Goal: Task Accomplishment & Management: Contribute content

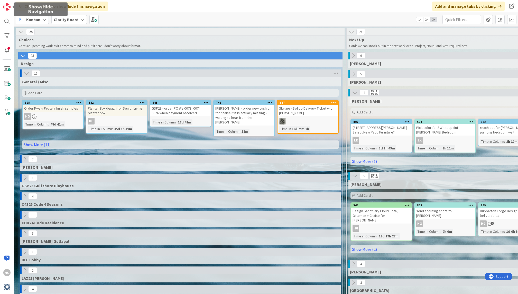
scroll to position [0, 356]
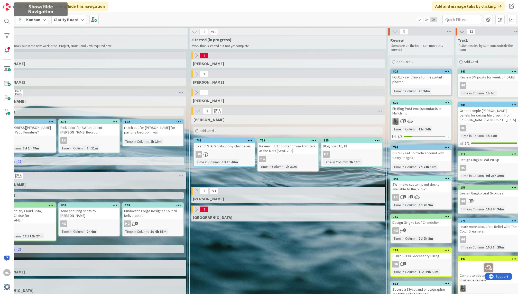
click at [5, 10] on img at bounding box center [6, 6] width 7 height 7
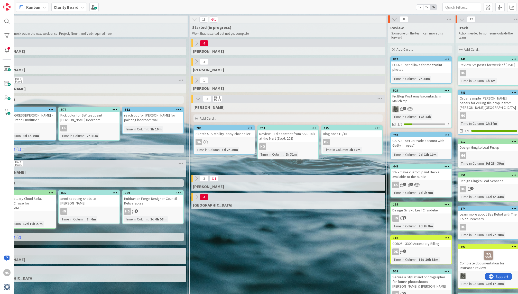
click at [80, 8] on icon at bounding box center [82, 7] width 4 height 4
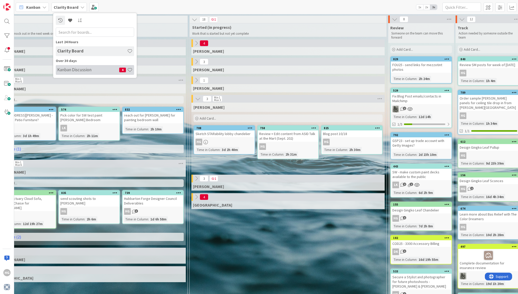
click at [75, 72] on div "Kanban Discussion 4" at bounding box center [95, 70] width 78 height 10
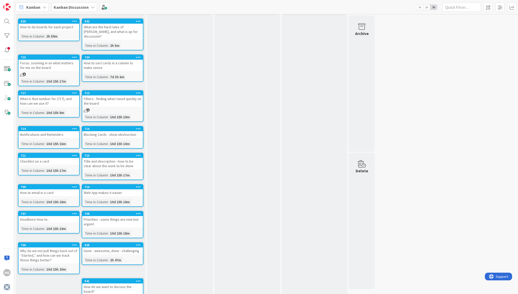
scroll to position [34, 0]
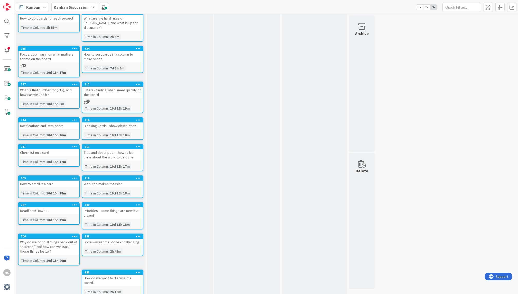
click at [139, 145] on icon at bounding box center [138, 147] width 5 height 4
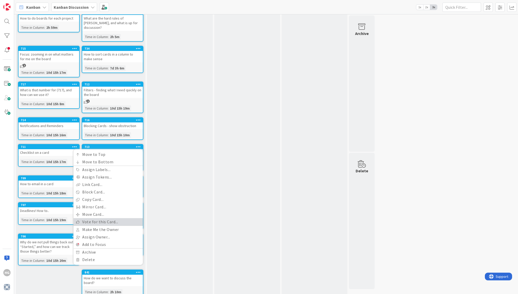
click at [106, 218] on link "Vote for this Card..." at bounding box center [107, 221] width 69 height 7
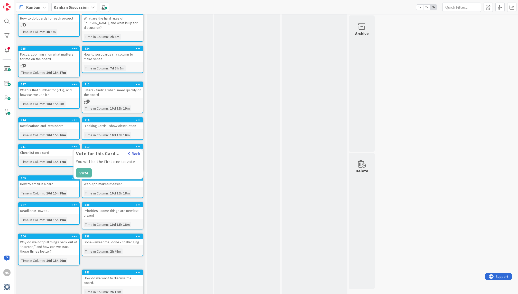
click at [133, 150] on button "Back" at bounding box center [134, 153] width 13 height 6
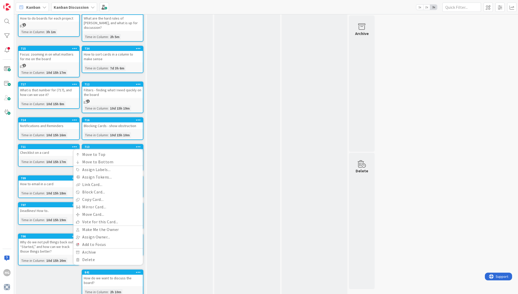
click at [164, 156] on div "To Discuss Add Card..." at bounding box center [180, 144] width 66 height 311
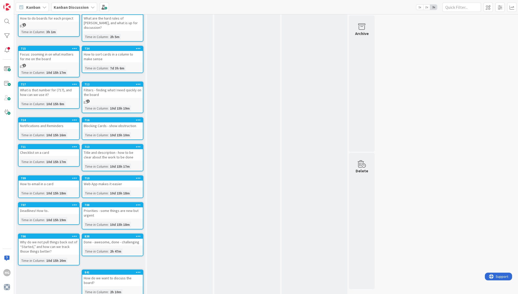
click at [139, 145] on icon at bounding box center [138, 147] width 5 height 4
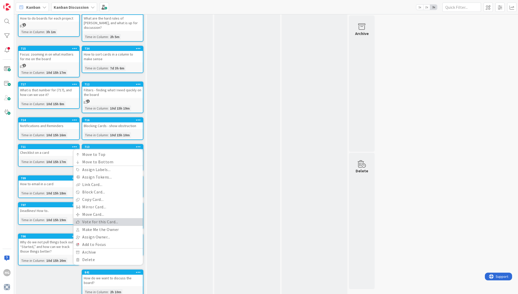
click at [102, 218] on link "Vote for this Card..." at bounding box center [107, 221] width 69 height 7
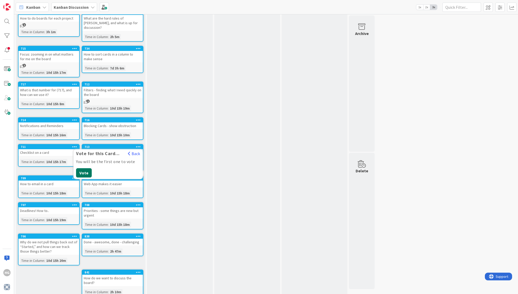
click at [82, 168] on button "Vote" at bounding box center [84, 172] width 16 height 9
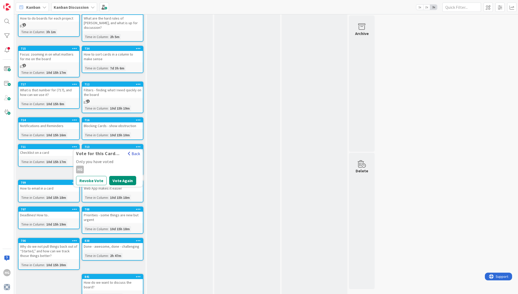
click at [136, 150] on button "Back" at bounding box center [134, 153] width 13 height 6
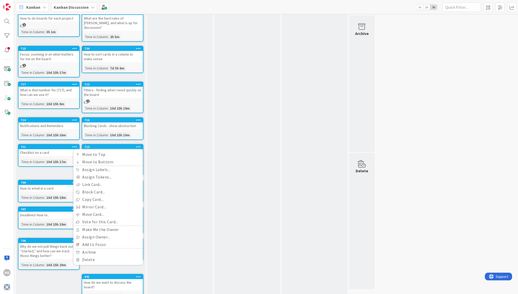
click at [165, 141] on div "To Discuss Add Card..." at bounding box center [180, 147] width 66 height 316
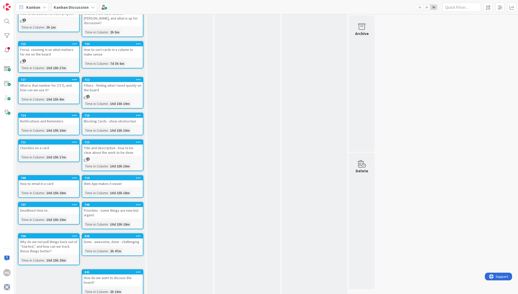
scroll to position [0, 0]
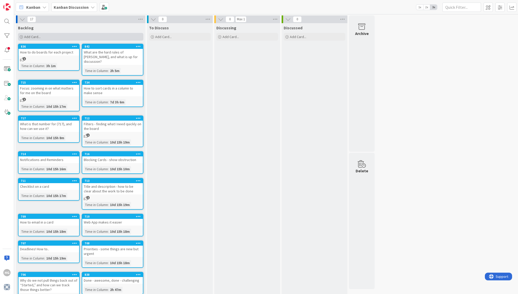
click at [38, 36] on span "Add Card..." at bounding box center [32, 36] width 16 height 5
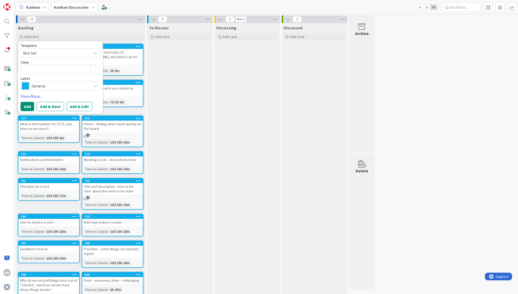
click at [35, 68] on textarea "To enrich screen reader interactions, please activate Accessibility in Grammarl…" at bounding box center [61, 69] width 80 height 9
type textarea "x"
type textarea "H"
type textarea "x"
type textarea "Ho"
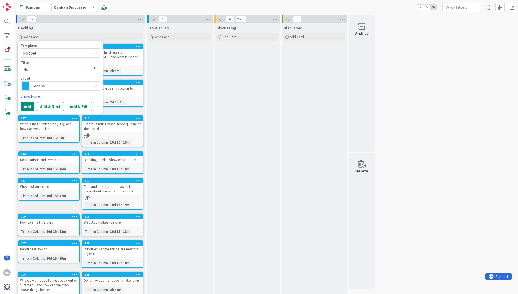
type textarea "x"
type textarea "How"
type textarea "x"
type textarea "How"
type textarea "x"
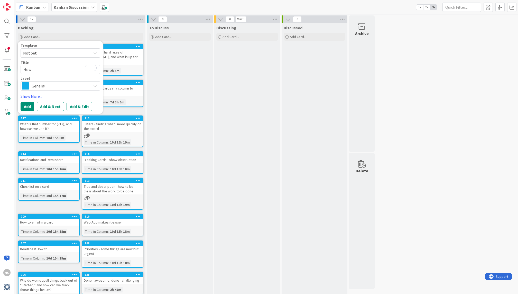
type textarea "How b"
type textarea "x"
type textarea "How bi"
type textarea "x"
type textarea "How big"
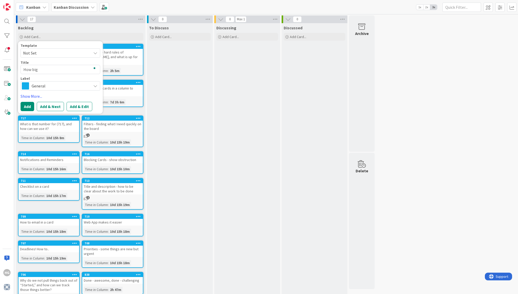
type textarea "x"
type textarea "How big"
type textarea "x"
type textarea "How big sh"
type textarea "x"
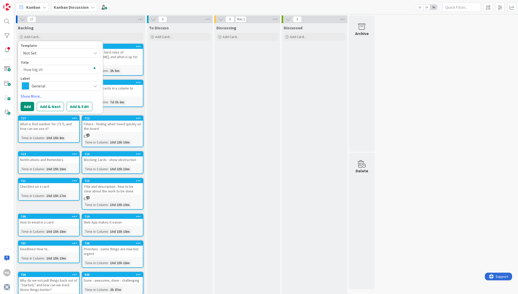
type textarea "How big sho"
type textarea "x"
type textarea "How big shou"
type textarea "x"
type textarea "How big shoul"
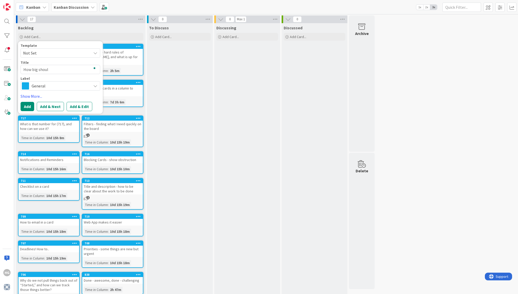
type textarea "x"
type textarea "How big should"
type textarea "x"
type textarea "How big should"
type textarea "x"
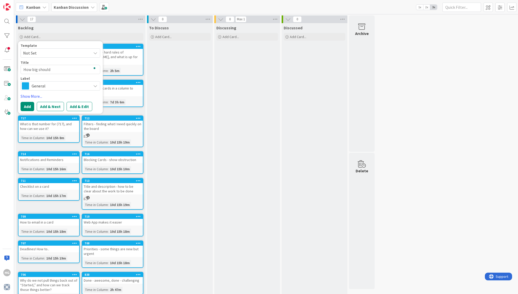
type textarea "How big should w"
type textarea "x"
type textarea "How big should we"
type textarea "x"
type textarea "How big should we"
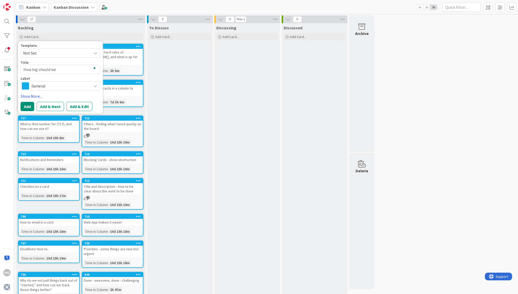
type textarea "x"
type textarea "How big should we m"
type textarea "x"
type textarea "How big should we ma"
type textarea "x"
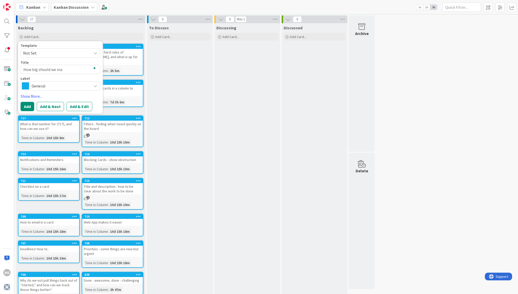
type textarea "How big should we mak"
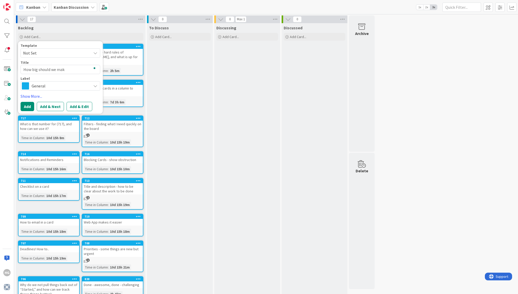
type textarea "x"
type textarea "How big should we make"
type textarea "x"
type textarea "How big should we make"
type textarea "x"
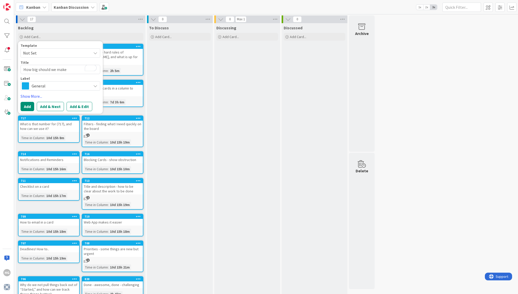
type textarea "How big should we make o"
type textarea "x"
type textarea "How big should we make ou"
type textarea "x"
type textarea "How big should we make our"
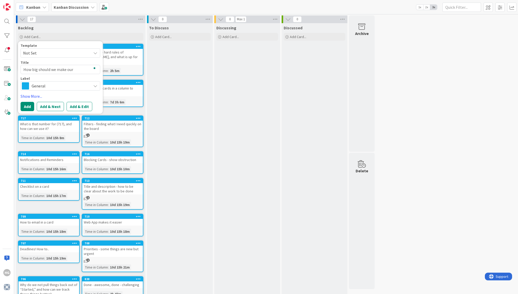
type textarea "x"
type textarea "How big should we make our"
type textarea "x"
type textarea "How big should we make our t"
type textarea "x"
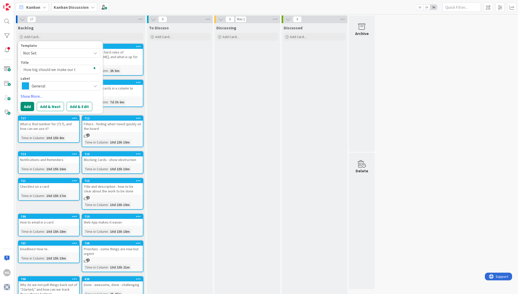
type textarea "How big should we make our ta"
type textarea "x"
type textarea "How big should we make our tas"
type textarea "x"
type textarea "How big should we make our task"
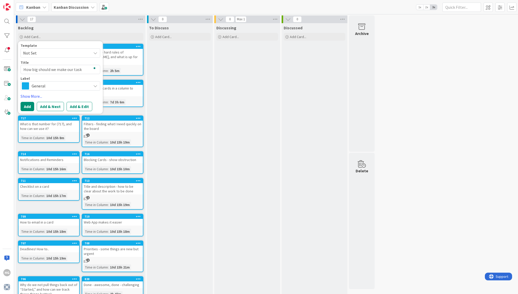
type textarea "x"
type textarea "How big should we make our tasks"
type textarea "x"
type textarea "How big should we make our tasks"
type textarea "x"
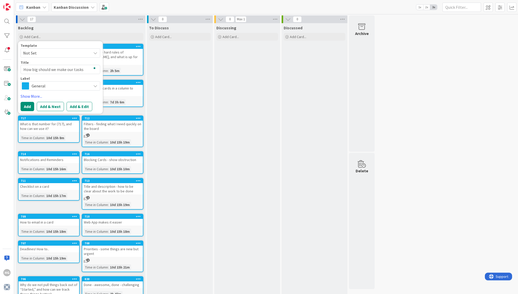
type textarea "How big should we make our tasks o"
type textarea "x"
type textarea "How big should we make our tasks on"
type textarea "x"
type textarea "How big should we make our tasks on"
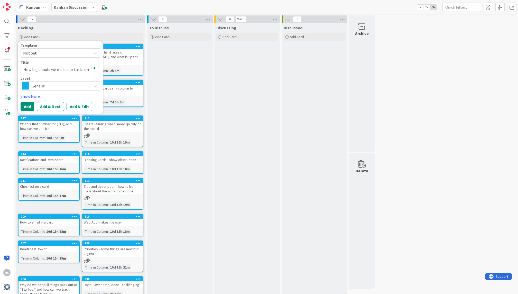
type textarea "x"
type textarea "How big should we make our tasks on th"
type textarea "x"
type textarea "How big should we make our tasks on the"
type textarea "x"
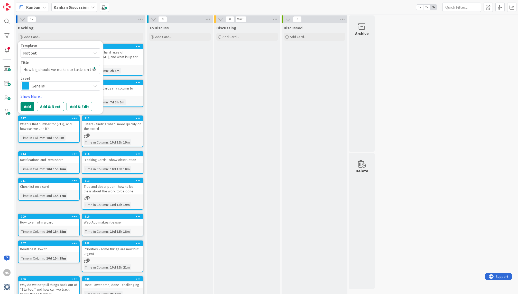
type textarea "How big should we make our tasks on the"
type textarea "x"
type textarea "How big should we make our tasks on the b"
type textarea "x"
type textarea "How big should we make our tasks on the bo"
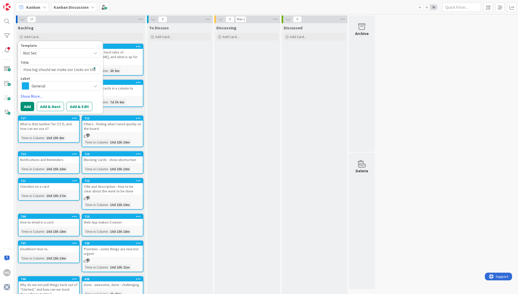
type textarea "x"
type textarea "How big should we make our tasks on the boa"
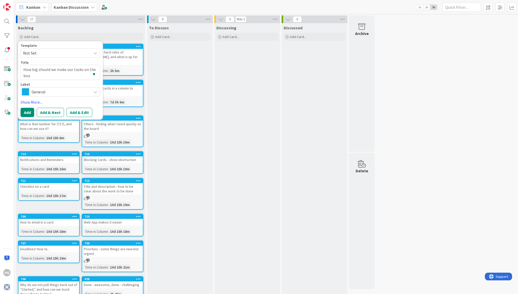
type textarea "x"
type textarea "How big should we make our tasks on the boad"
drag, startPoint x: 38, startPoint y: 74, endPoint x: 23, endPoint y: 69, distance: 15.9
click at [23, 69] on textarea "How big should we make our tasks on the boad" at bounding box center [61, 72] width 80 height 15
type textarea "x"
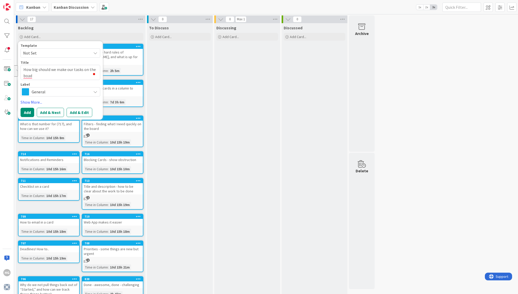
type textarea "N"
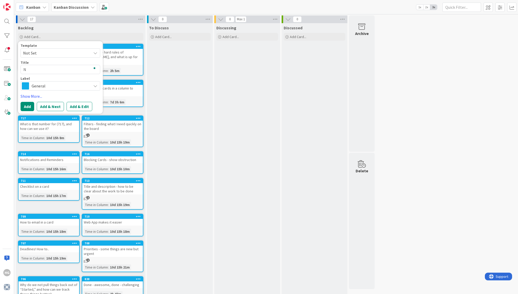
type textarea "x"
type textarea "Na"
type textarea "x"
type textarea "Nam"
type textarea "x"
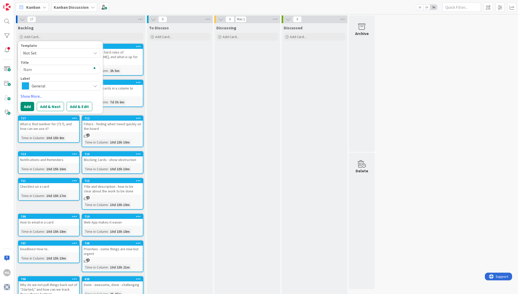
type textarea "Nami"
type textarea "x"
type textarea "Naming"
type textarea "x"
type textarea "Naming"
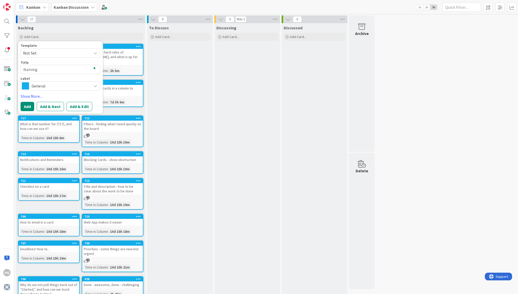
type textarea "x"
type textarea "Naming y"
type textarea "x"
type textarea "Naming yo"
type textarea "x"
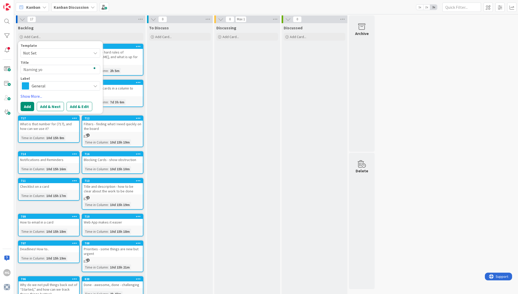
type textarea "Naming you"
type textarea "x"
type textarea "Naming your"
type textarea "x"
type textarea "Naming your"
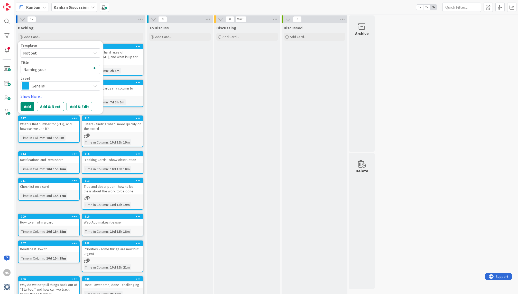
type textarea "x"
type textarea "Naming your ta"
type textarea "x"
type textarea "Naming your tas"
type textarea "x"
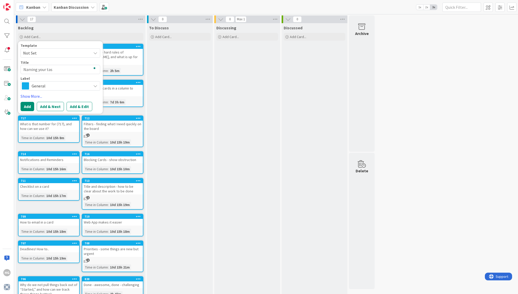
type textarea "Naming your task"
type textarea "x"
type textarea "Naming your task"
type textarea "x"
type textarea "Naming your task -"
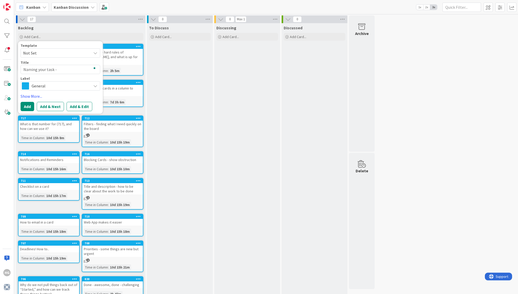
type textarea "x"
type textarea "Naming your task -"
type textarea "x"
type textarea "Naming your task - w"
type textarea "x"
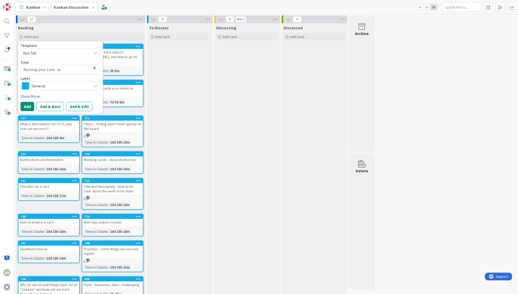
type textarea "Naming your task - wh"
type textarea "x"
type textarea "Naming your task - wha"
type textarea "x"
type textarea "Naming your task - what"
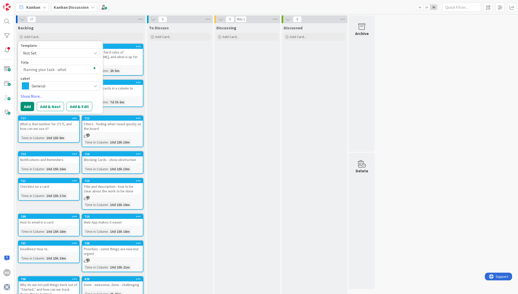
type textarea "x"
type textarea "Naming your task - what"
type textarea "x"
type textarea "Naming your task - what do"
type textarea "x"
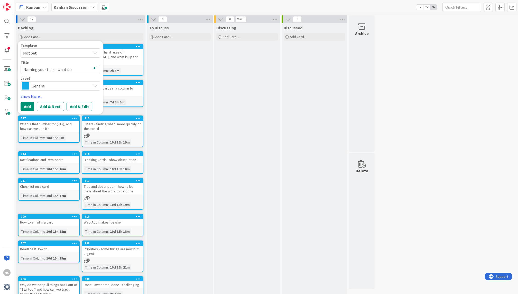
type textarea "Naming your task - what doe"
type textarea "x"
type textarea "Naming your task - what does"
type textarea "x"
type textarea "Naming your task - what does"
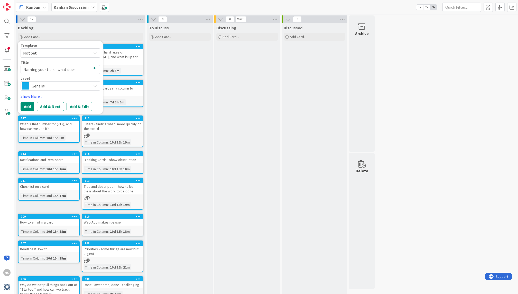
type textarea "x"
type textarea "Naming your task - what does d"
type textarea "x"
type textarea "Naming your task - what does do"
type textarea "x"
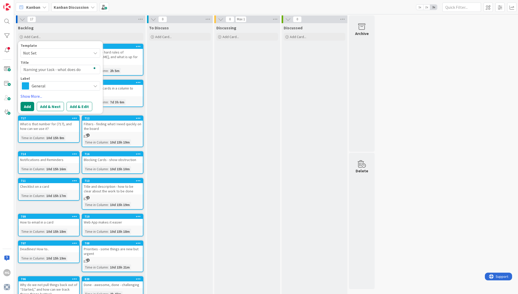
type textarea "Naming your task - what does don"
type textarea "x"
type textarea "Naming your task - what does done"
type textarea "x"
type textarea "Naming your task - what does done"
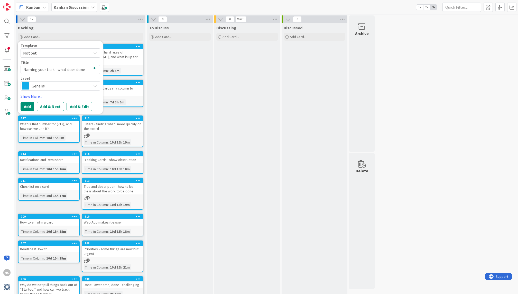
type textarea "x"
type textarea "Naming your task - what does done l"
type textarea "x"
type textarea "Naming your task - what does done lo"
type textarea "x"
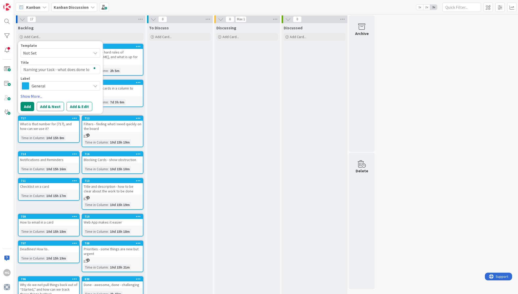
type textarea "Naming your task - what does done loo"
type textarea "x"
type textarea "Naming your task - what does done look"
type textarea "x"
type textarea "Naming your task - what does done look"
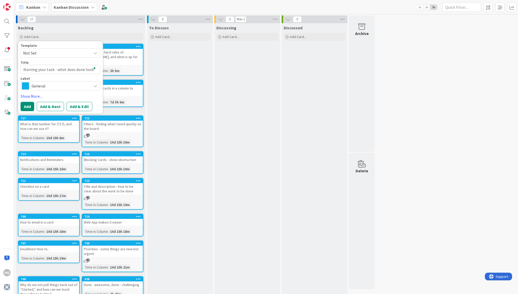
type textarea "x"
type textarea "Naming your task - what does done look l"
type textarea "x"
type textarea "Naming your task - what does done look li"
type textarea "x"
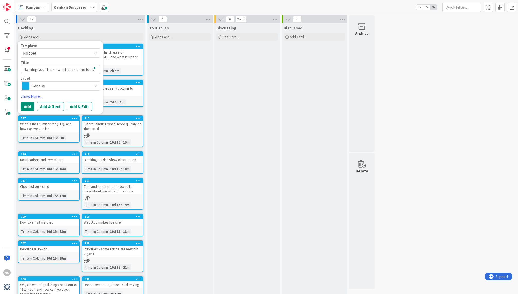
type textarea "Naming your task - what does done look like"
type textarea "x"
type textarea "Naming your task - what does done look like"
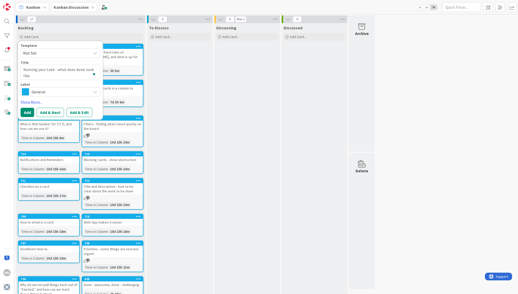
type textarea "x"
type textarea "Naming your task - what does done look like ve"
type textarea "x"
type textarea "Naming your task - what does done look like ver"
type textarea "x"
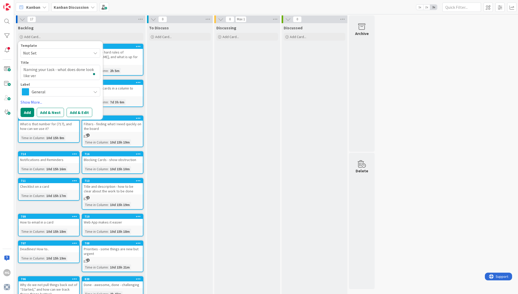
type textarea "Naming your task - what does done look like vers"
type textarea "x"
type textarea "Naming your task - what does done look like versu"
type textarea "x"
type textarea "Naming your task - what does done look like versus"
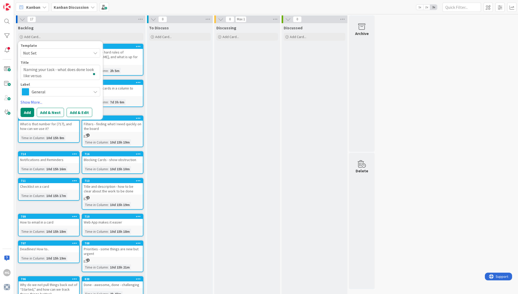
type textarea "x"
type textarea "Naming your task - what does done look like versus"
type textarea "x"
type textarea "Naming your task - what does done look like versus wh"
type textarea "x"
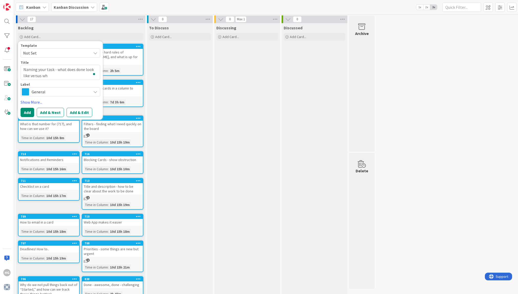
type textarea "Naming your task - what does done look like versus wha"
type textarea "x"
type textarea "Naming your task - what does done look like versus what"
type textarea "x"
type textarea "Naming your task - what does done look like versus what"
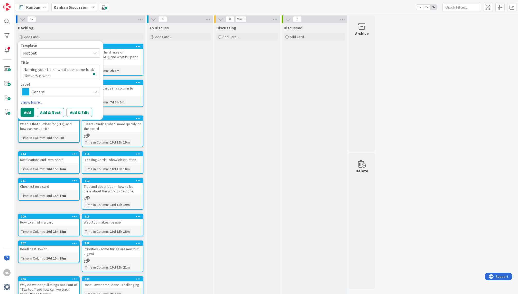
type textarea "x"
type textarea "Naming your task - what does done look like versus what i"
type textarea "x"
type textarea "Naming your task - what does done look like versus what is"
type textarea "x"
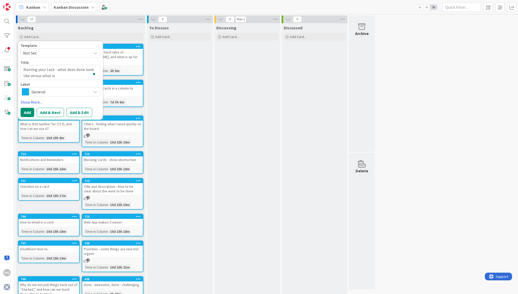
type textarea "Naming your task - what does done look like versus what is"
type textarea "x"
type textarea "Naming your task - what does done look like versus what is t"
type textarea "x"
type textarea "Naming your task - what does done look like versus what is th"
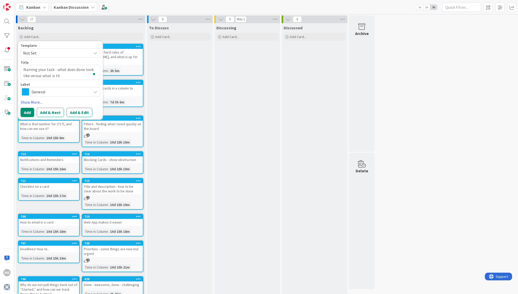
type textarea "x"
type textarea "Naming your task - what does done look like versus what is the"
type textarea "x"
type textarea "Naming your task - what does done look like versus what is the"
type textarea "x"
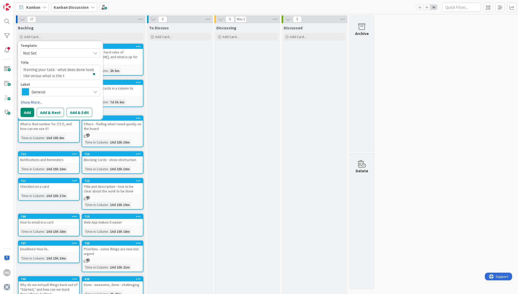
type textarea "Naming your task - what does done look like versus what is the ta"
click at [27, 111] on button "Add" at bounding box center [28, 112] width 14 height 9
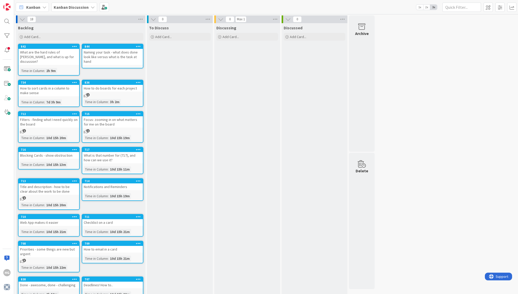
click at [139, 47] on icon at bounding box center [138, 46] width 5 height 4
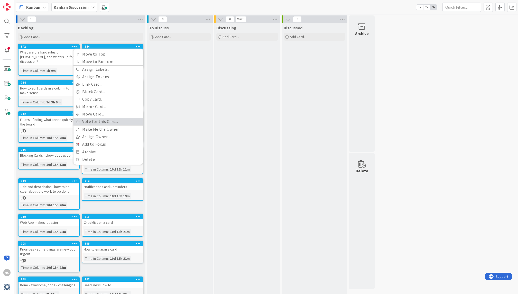
click at [104, 121] on link "Vote for this Card..." at bounding box center [107, 121] width 69 height 7
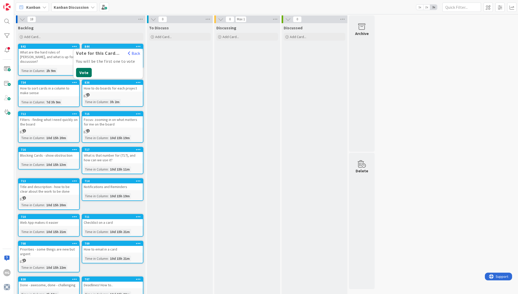
click at [88, 71] on button "Vote" at bounding box center [84, 72] width 16 height 9
click at [139, 54] on button "Back" at bounding box center [134, 53] width 13 height 6
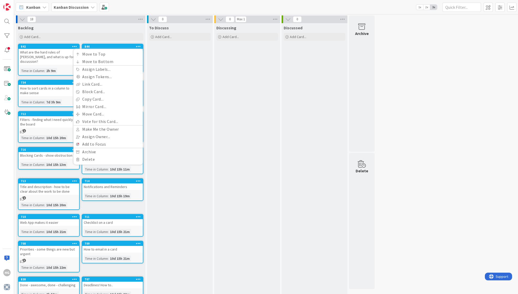
click at [190, 61] on div "To Discuss Add Card..." at bounding box center [180, 181] width 66 height 316
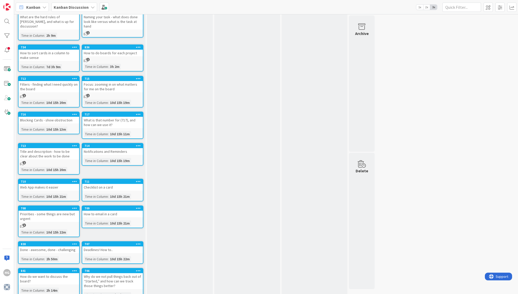
scroll to position [45, 0]
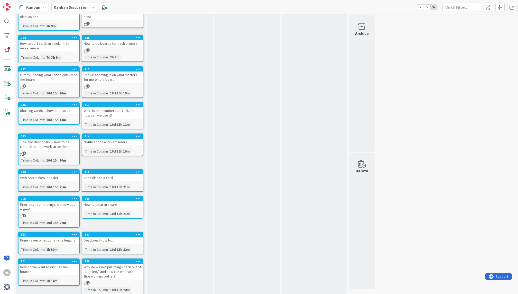
click at [24, 151] on span "2" at bounding box center [24, 152] width 3 height 3
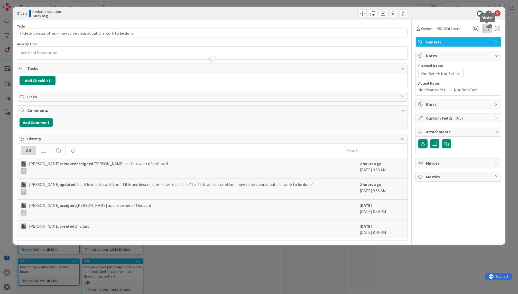
click at [483, 30] on icon "2" at bounding box center [486, 28] width 10 height 9
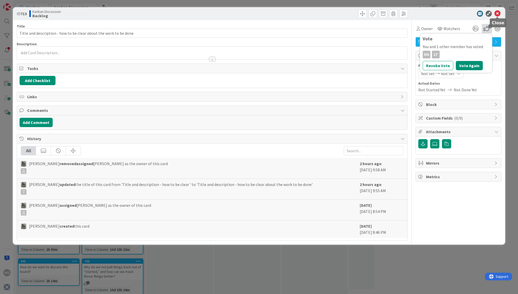
click at [497, 14] on icon at bounding box center [497, 14] width 6 height 6
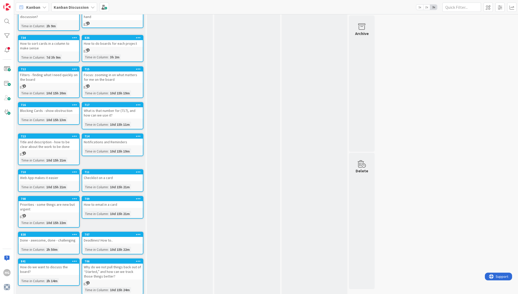
scroll to position [49, 0]
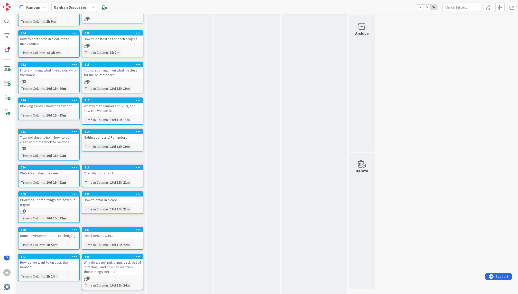
click at [88, 276] on span "1" at bounding box center [87, 277] width 3 height 3
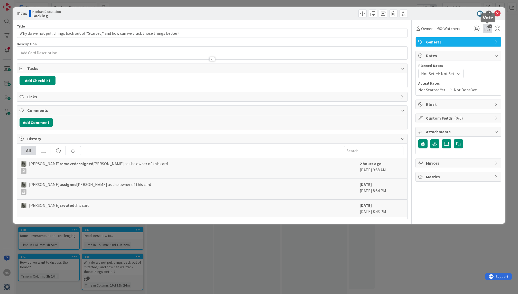
click at [486, 30] on icon "1" at bounding box center [487, 28] width 9 height 9
click at [498, 15] on icon at bounding box center [497, 14] width 6 height 6
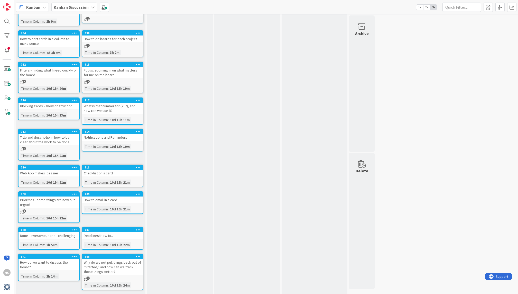
click at [72, 254] on icon at bounding box center [74, 256] width 5 height 4
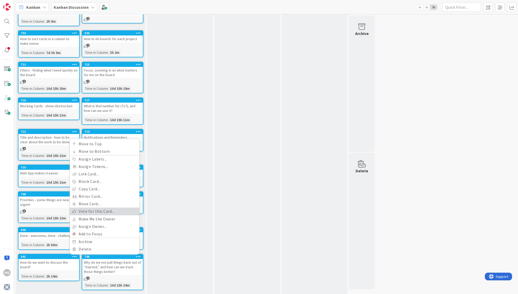
click at [98, 209] on link "Vote for this Card..." at bounding box center [104, 210] width 69 height 7
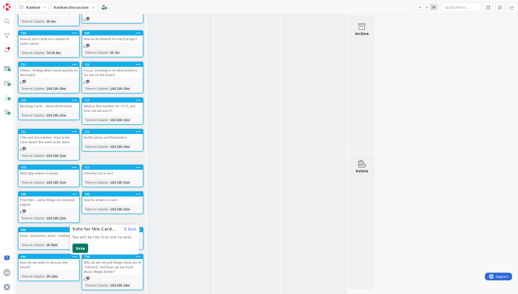
click at [75, 243] on button "Vote" at bounding box center [80, 247] width 16 height 9
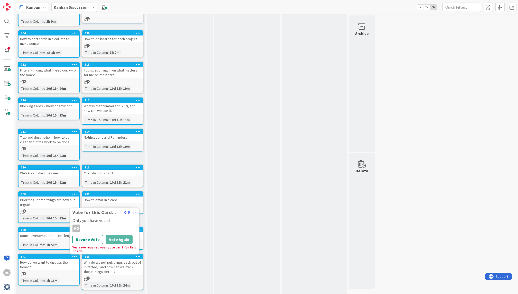
click at [146, 208] on div "0 To Discuss Add Card..." at bounding box center [179, 131] width 67 height 330
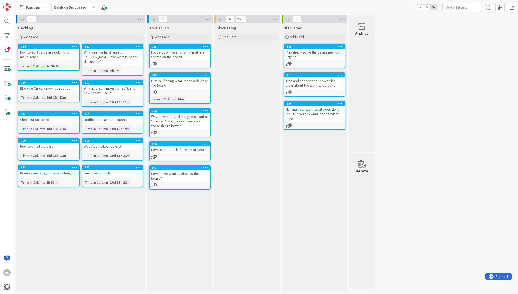
click at [155, 156] on span "1" at bounding box center [155, 155] width 3 height 3
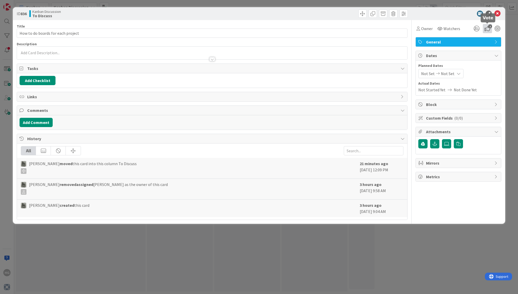
click at [487, 27] on icon "1" at bounding box center [487, 28] width 9 height 9
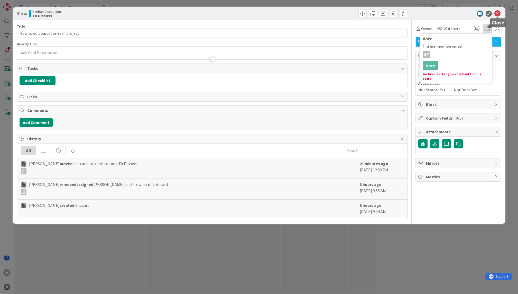
click at [498, 14] on icon at bounding box center [497, 14] width 6 height 6
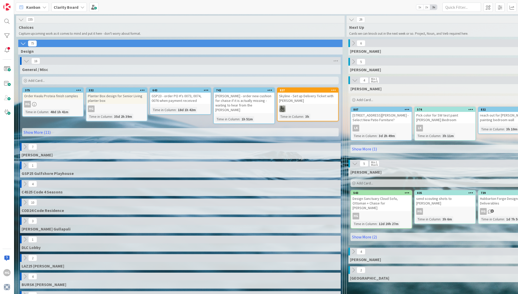
click at [68, 7] on b "Clarity Board" at bounding box center [66, 7] width 25 height 5
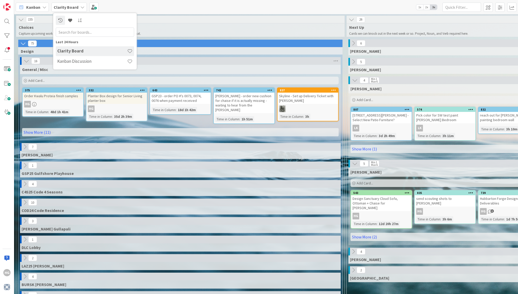
click at [71, 8] on b "Clarity Board" at bounding box center [66, 7] width 25 height 5
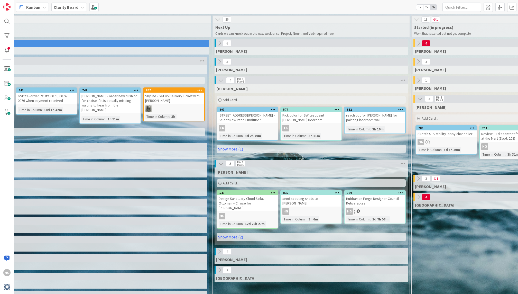
scroll to position [0, 136]
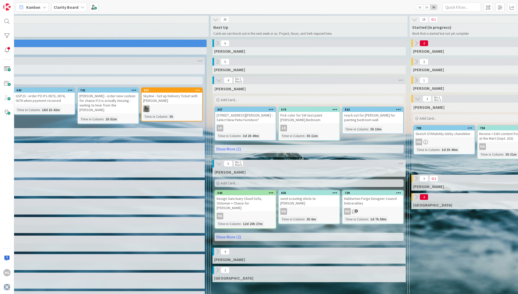
click at [217, 61] on icon at bounding box center [217, 62] width 6 height 6
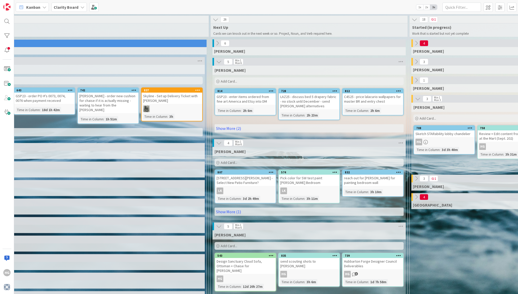
click at [218, 63] on icon at bounding box center [219, 62] width 6 height 6
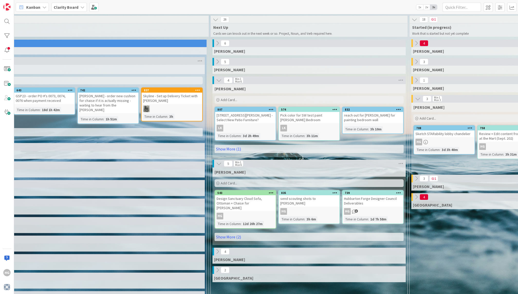
click at [216, 40] on icon at bounding box center [217, 43] width 6 height 6
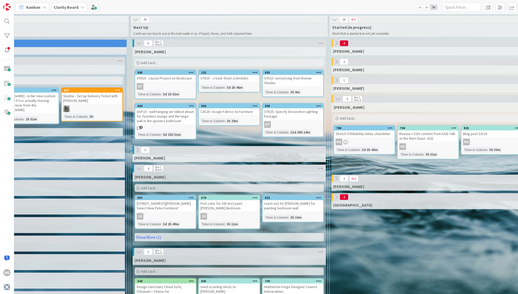
scroll to position [0, 217]
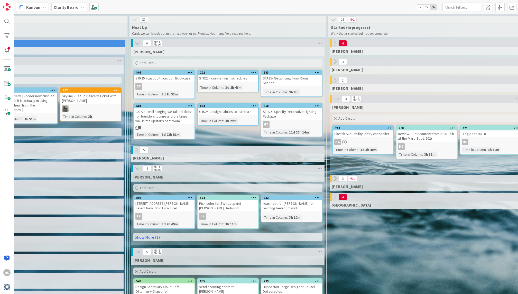
click at [175, 81] on div "STR25 - Layout Project on Bookcase" at bounding box center [164, 78] width 61 height 7
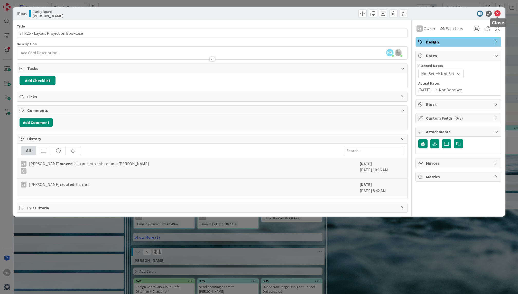
click at [498, 16] on icon at bounding box center [497, 14] width 6 height 6
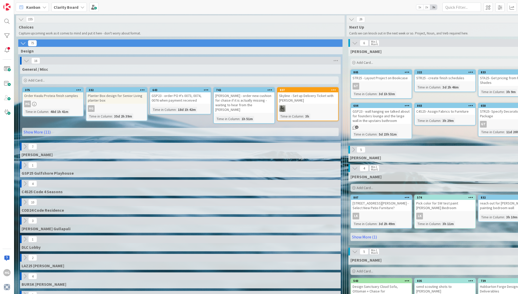
click at [26, 62] on icon at bounding box center [27, 61] width 6 height 6
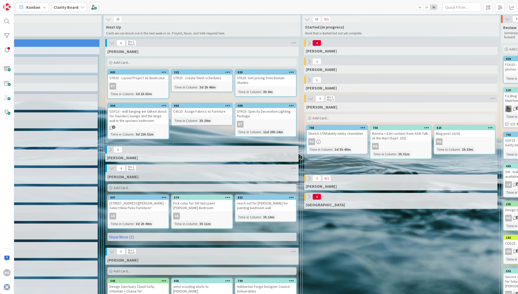
scroll to position [0, 287]
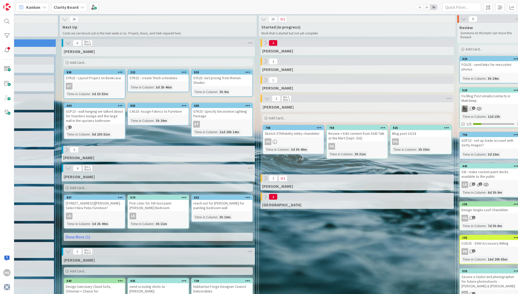
click at [69, 167] on icon at bounding box center [68, 168] width 6 height 6
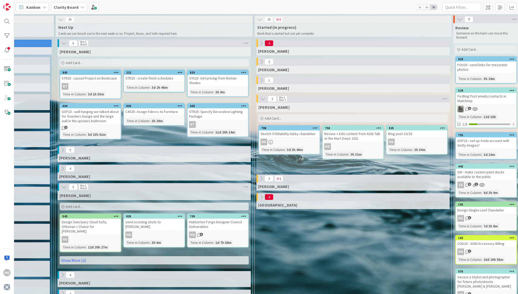
scroll to position [0, 285]
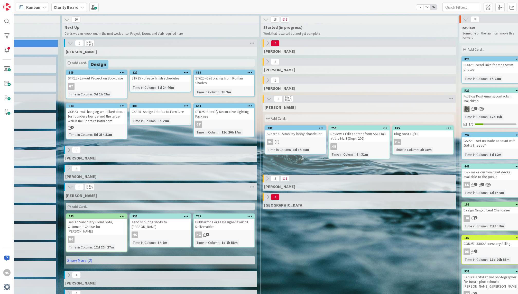
click at [88, 76] on div "STR25 - Layout Project on Bookcase" at bounding box center [96, 78] width 61 height 7
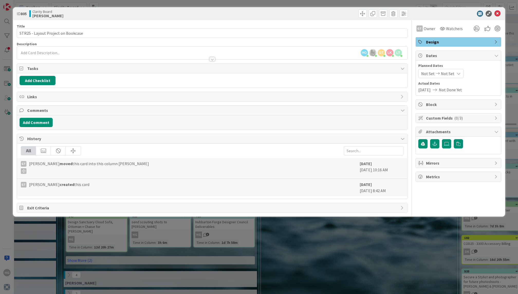
click at [461, 118] on span "Custom Fields ( 0/3 )" at bounding box center [459, 118] width 66 height 6
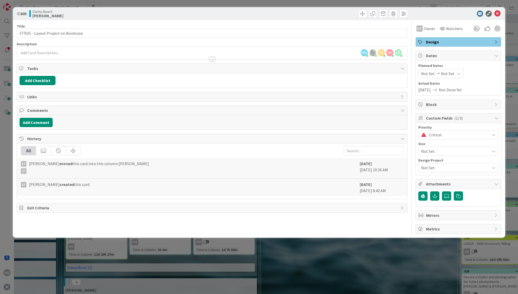
click at [460, 136] on span "Critical" at bounding box center [458, 134] width 58 height 7
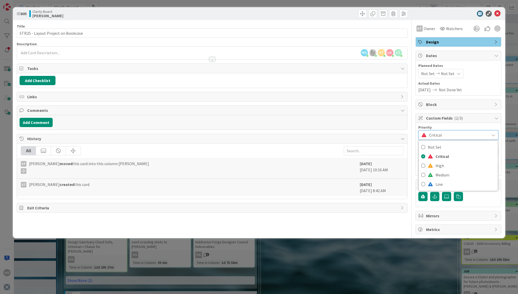
click at [462, 133] on span "Critical" at bounding box center [458, 134] width 58 height 7
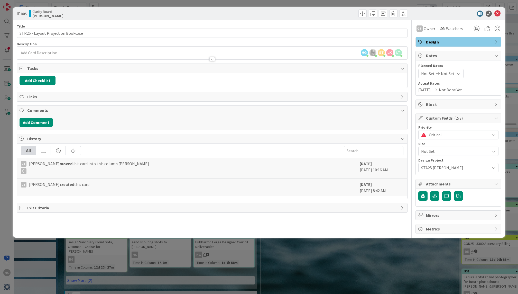
click at [456, 136] on span "Critical" at bounding box center [458, 134] width 58 height 7
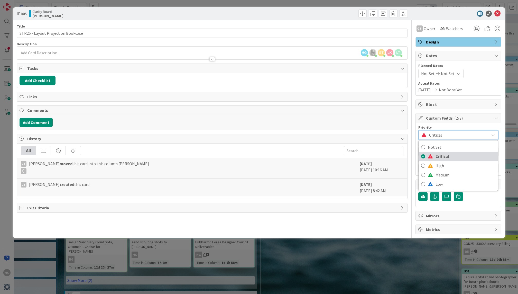
click at [441, 155] on span "Critical" at bounding box center [465, 156] width 60 height 8
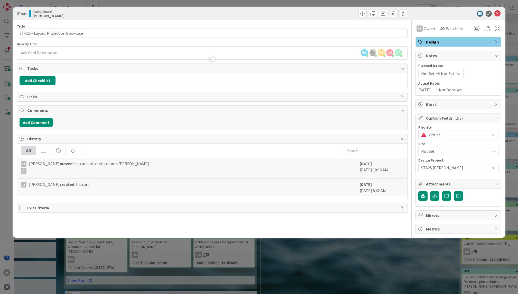
click at [441, 134] on span "Critical" at bounding box center [458, 134] width 58 height 7
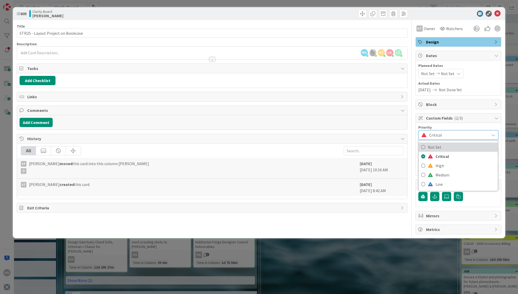
click at [431, 143] on span "Not Set" at bounding box center [461, 147] width 67 height 8
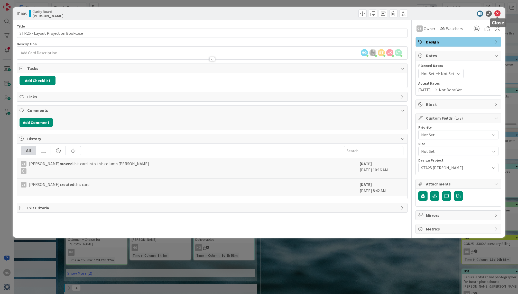
click at [497, 16] on icon at bounding box center [497, 14] width 6 height 6
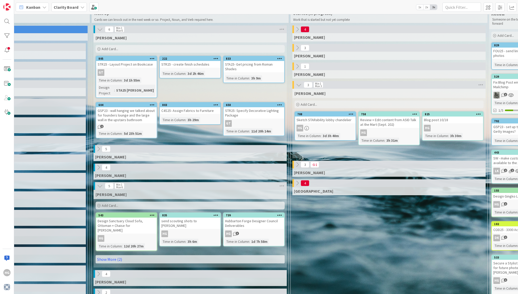
scroll to position [5, 255]
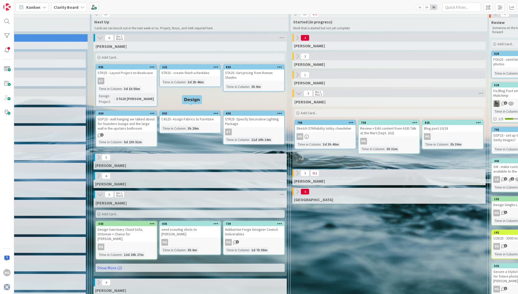
click at [183, 116] on div "C4S25- Assign Fabrics to Furniture" at bounding box center [190, 119] width 61 height 7
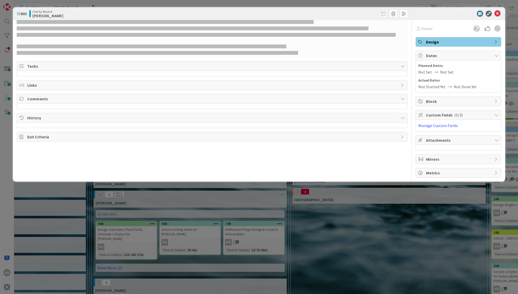
click at [456, 117] on div "Custom Fields ( 0/3 )" at bounding box center [457, 115] width 85 height 10
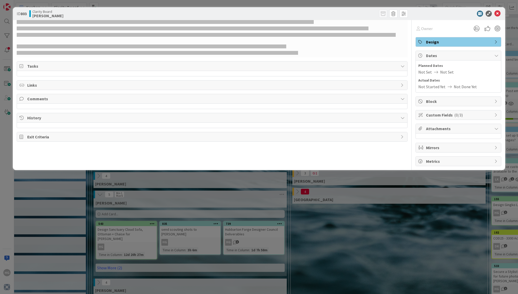
click at [456, 117] on div "Custom Fields ( 0/3 )" at bounding box center [457, 114] width 85 height 9
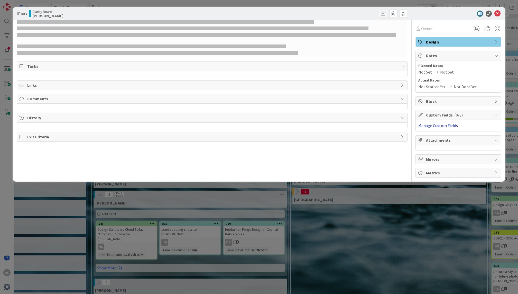
click at [452, 124] on link "Manage Custom Fields" at bounding box center [438, 125] width 40 height 5
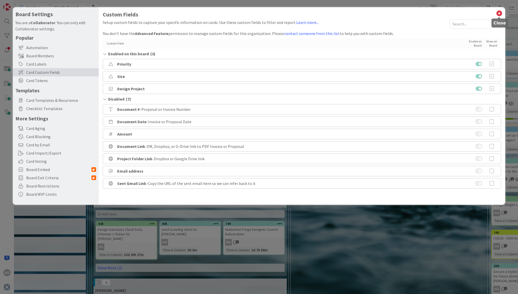
click at [500, 14] on icon at bounding box center [499, 13] width 7 height 7
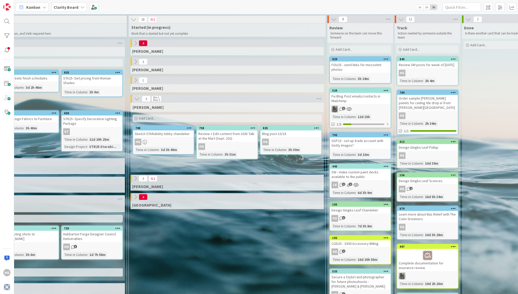
scroll to position [0, 415]
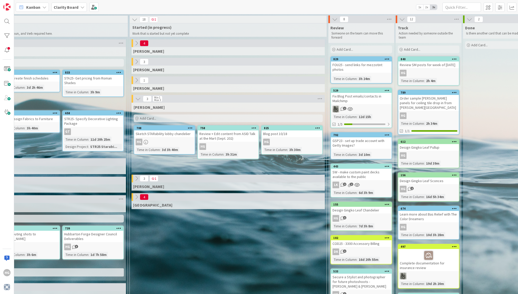
click at [135, 46] on button at bounding box center [136, 43] width 7 height 7
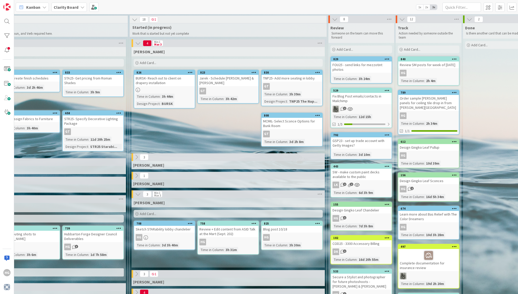
click at [284, 229] on div "Blog post 10/18" at bounding box center [291, 228] width 61 height 7
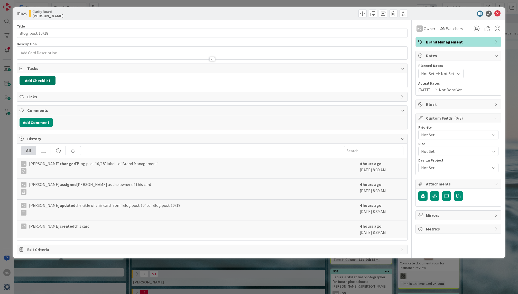
click at [44, 82] on button "Add Checklist" at bounding box center [38, 80] width 36 height 9
type input "Blog Post Checklost"
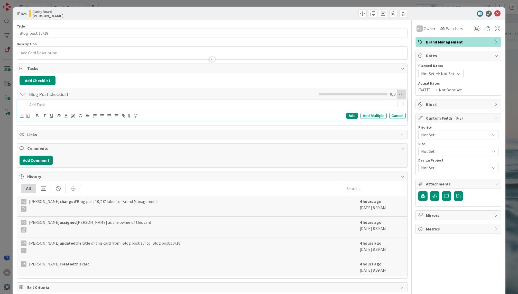
click at [396, 92] on icon at bounding box center [400, 93] width 9 height 9
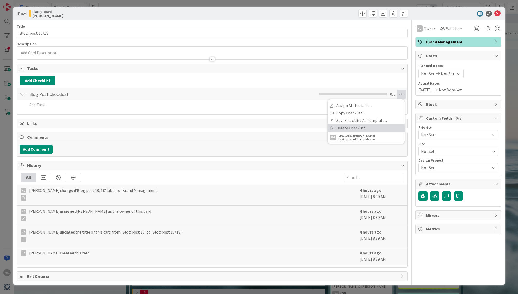
click at [354, 129] on link "Delete Checklist" at bounding box center [365, 127] width 77 height 7
click at [339, 119] on button "Delete" at bounding box center [342, 118] width 19 height 9
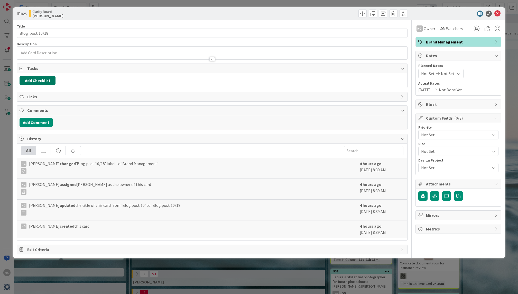
click at [32, 79] on button "Add Checklist" at bounding box center [38, 80] width 36 height 9
type input "C"
type input "Blog Post Checklist"
click at [29, 123] on div "Checklist Name (needed before adding tasks) 19 / 64 Blog Post Checklist Add Loa…" at bounding box center [62, 113] width 80 height 34
click at [30, 116] on button "Add" at bounding box center [29, 116] width 14 height 9
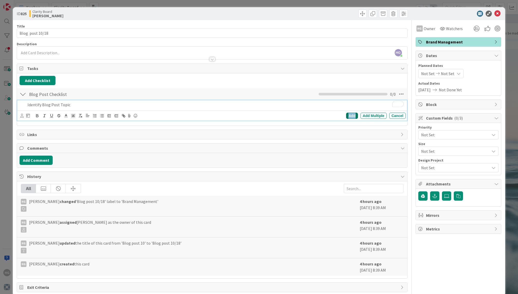
click at [354, 116] on div "Add" at bounding box center [352, 115] width 12 height 6
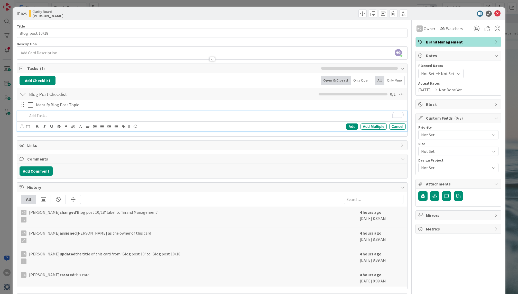
click at [42, 118] on div "To enrich screen reader interactions, please activate Accessibility in Grammarl…" at bounding box center [215, 115] width 380 height 9
click at [354, 124] on div "Add" at bounding box center [352, 126] width 12 height 6
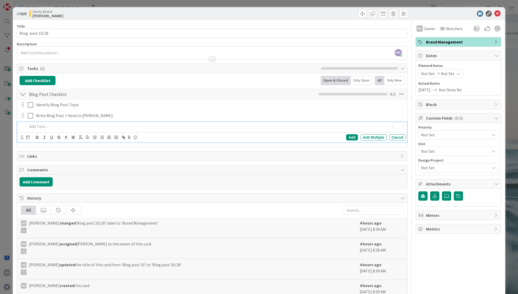
click at [42, 127] on p "To enrich screen reader interactions, please activate Accessibility in Grammarl…" at bounding box center [215, 126] width 376 height 6
click at [350, 135] on div "Add" at bounding box center [352, 137] width 12 height 6
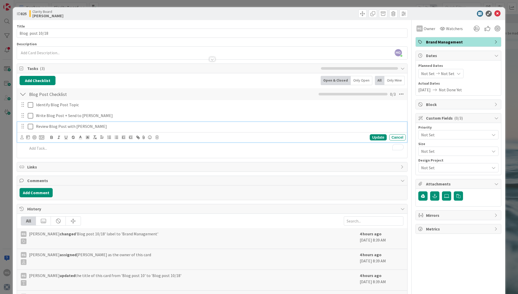
click at [56, 130] on div "Review Blog Post with [PERSON_NAME]" at bounding box center [220, 126] width 372 height 9
click at [48, 127] on p "Review Blog Post with [PERSON_NAME]" at bounding box center [219, 126] width 367 height 6
click at [110, 127] on p "Review + Finalize Blog Post with [PERSON_NAME]" at bounding box center [219, 126] width 367 height 6
click at [379, 134] on div "Update" at bounding box center [378, 137] width 17 height 6
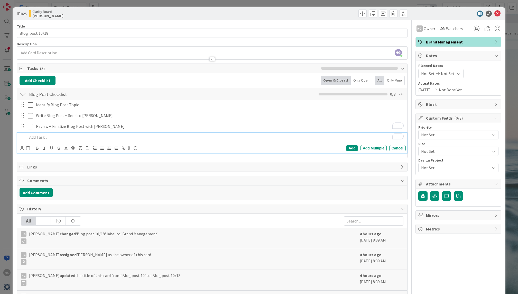
click at [43, 137] on p "To enrich screen reader interactions, please activate Accessibility in Grammarl…" at bounding box center [215, 137] width 376 height 6
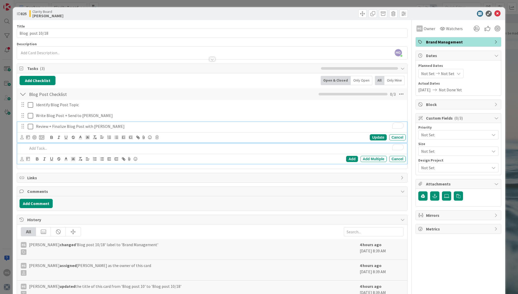
click at [102, 126] on p "Review + Finalize Blog Post with [PERSON_NAME]" at bounding box center [219, 126] width 367 height 6
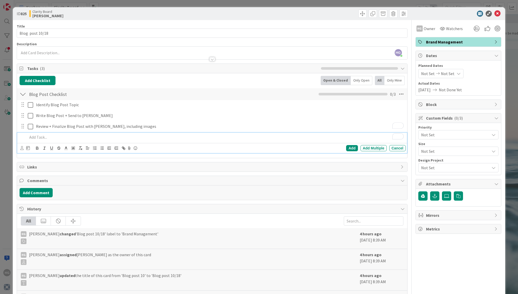
click at [50, 137] on p "To enrich screen reader interactions, please activate Accessibility in Grammarl…" at bounding box center [215, 137] width 376 height 6
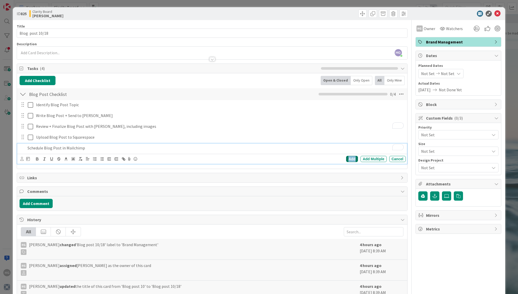
click at [352, 156] on div "Add" at bounding box center [352, 159] width 12 height 6
click at [401, 93] on icon at bounding box center [400, 93] width 9 height 9
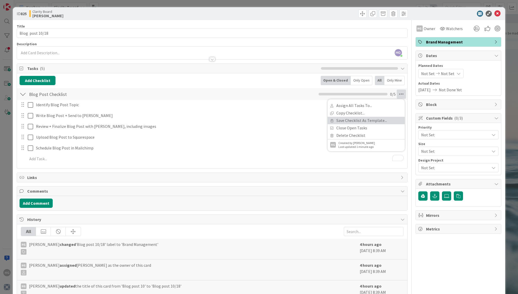
click at [367, 118] on link "Save Checklist As Template..." at bounding box center [365, 120] width 77 height 7
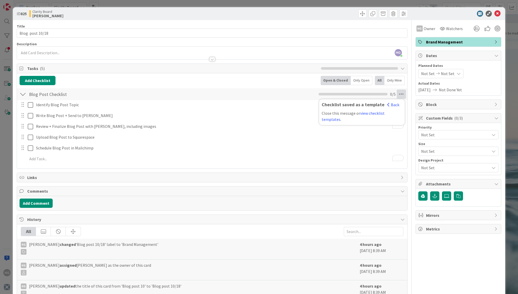
click at [259, 119] on div "Write Blog Post + Send to [PERSON_NAME] Update Cancel" at bounding box center [211, 115] width 389 height 9
click at [497, 14] on icon at bounding box center [497, 14] width 6 height 6
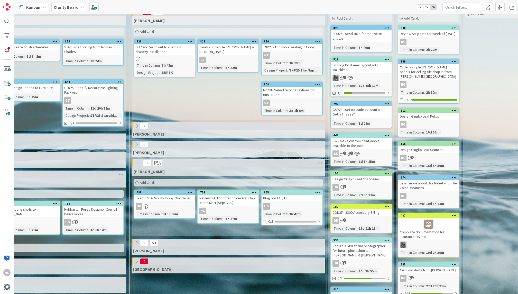
scroll to position [32, 415]
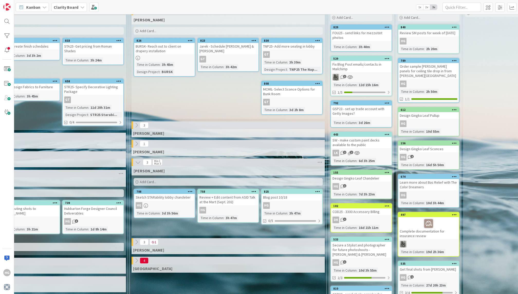
click at [291, 208] on div "HG" at bounding box center [291, 205] width 61 height 7
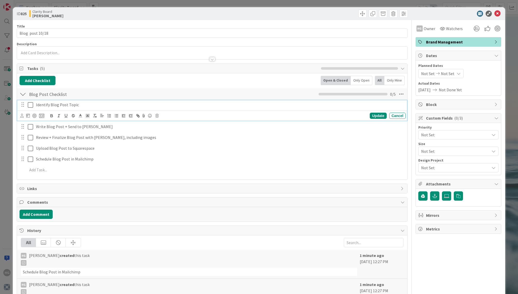
click at [28, 107] on icon at bounding box center [30, 105] width 5 height 6
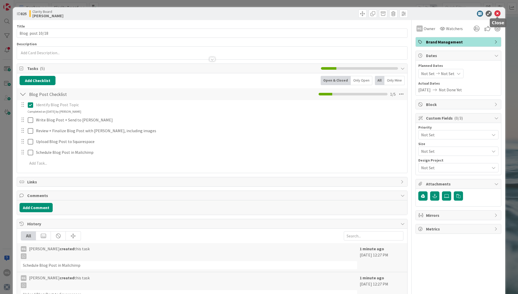
click at [499, 16] on icon at bounding box center [497, 14] width 6 height 6
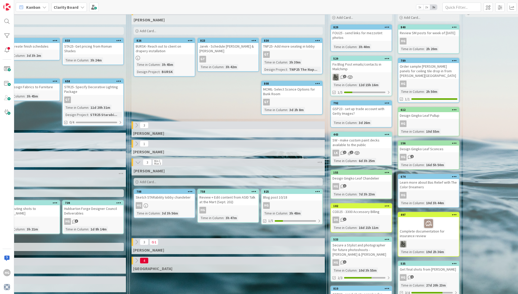
click at [303, 198] on div "Blog post 10/18" at bounding box center [291, 197] width 61 height 7
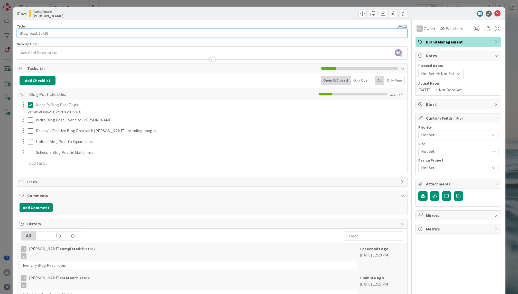
click at [32, 34] on input "Blog post 10/18" at bounding box center [212, 33] width 390 height 9
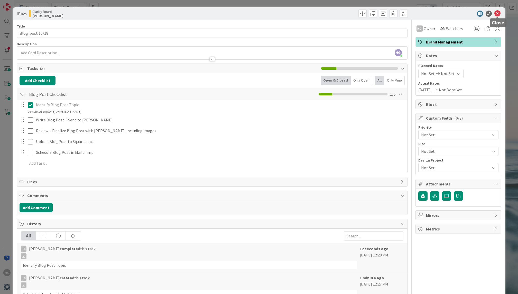
click at [498, 14] on icon at bounding box center [497, 14] width 6 height 6
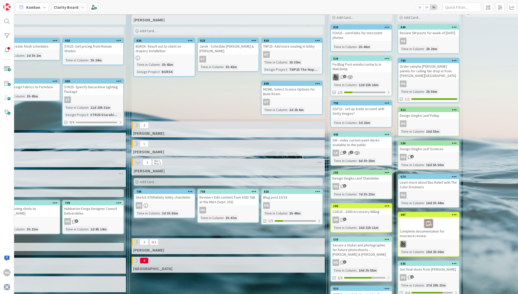
click at [316, 84] on icon at bounding box center [317, 83] width 5 height 4
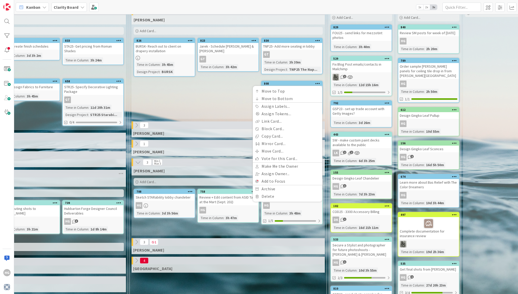
click at [190, 192] on icon at bounding box center [190, 191] width 5 height 4
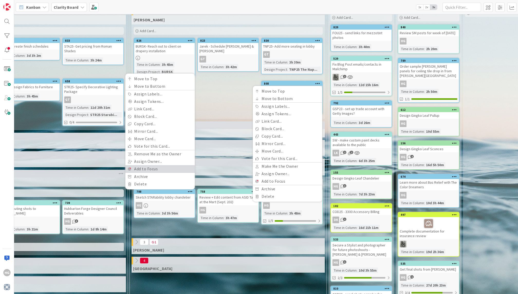
click at [171, 169] on link "Add to Focus" at bounding box center [159, 168] width 69 height 7
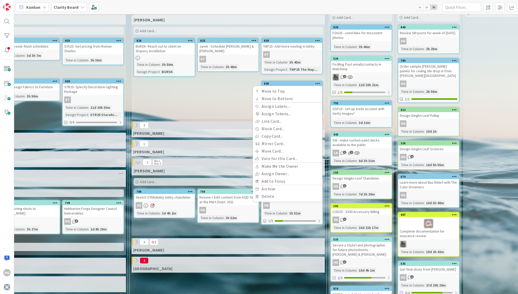
click at [225, 105] on div "[PERSON_NAME] Add Card... 830 TNP25- Add more seating in lobby GT Time in Colum…" at bounding box center [227, 66] width 193 height 103
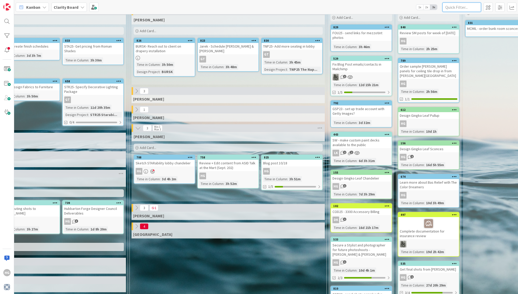
click at [471, 6] on input "text" at bounding box center [461, 7] width 39 height 9
click at [10, 34] on div at bounding box center [7, 36] width 10 height 10
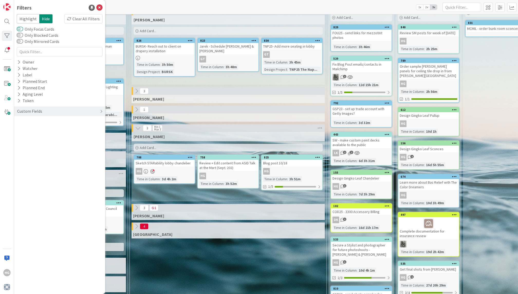
click at [21, 29] on button "Only Focus Cards" at bounding box center [20, 28] width 6 height 5
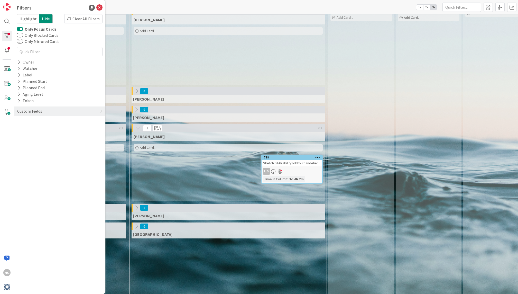
click at [21, 29] on button "Only Focus Cards" at bounding box center [20, 28] width 6 height 5
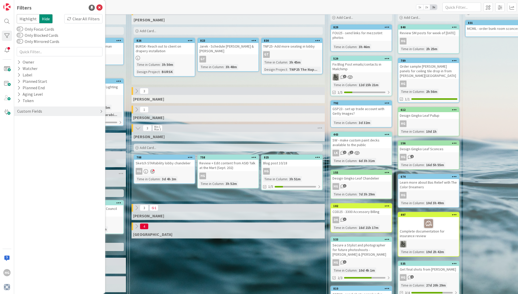
click at [99, 108] on div "Custom Fields" at bounding box center [59, 111] width 91 height 10
click at [45, 135] on button "Design Project" at bounding box center [33, 134] width 32 height 6
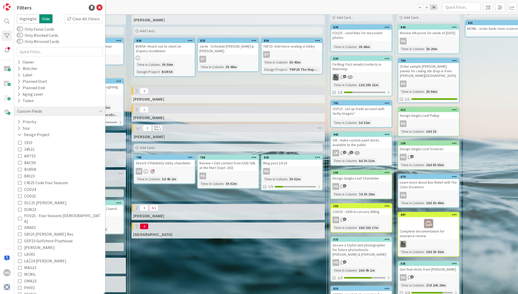
click at [20, 219] on button "FOU25 - Four Seasons [DEMOGRAPHIC_DATA]" at bounding box center [59, 217] width 83 height 11
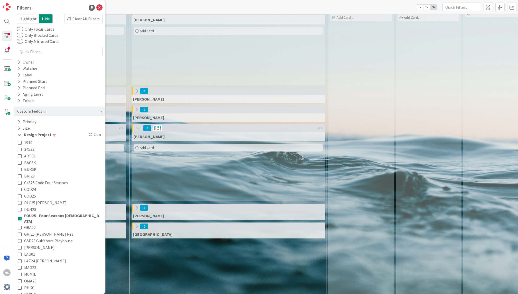
click at [20, 219] on button "FOU25 - Four Seasons [DEMOGRAPHIC_DATA]" at bounding box center [59, 217] width 83 height 11
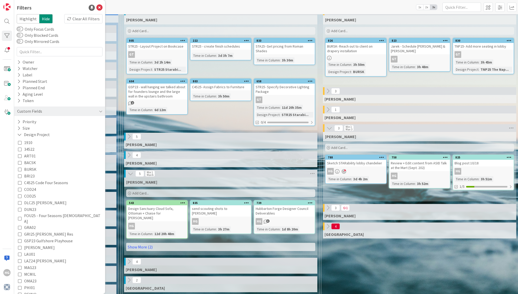
scroll to position [32, 225]
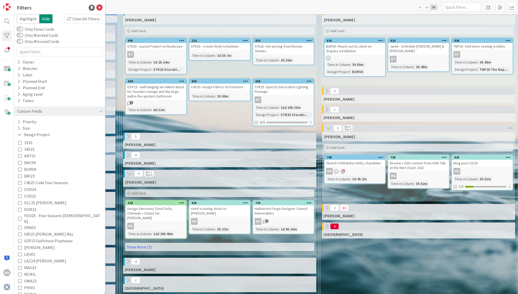
click at [381, 159] on icon at bounding box center [380, 157] width 5 height 4
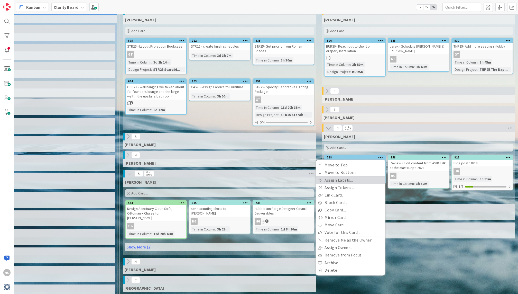
click at [358, 179] on link "Assign Labels..." at bounding box center [350, 179] width 69 height 7
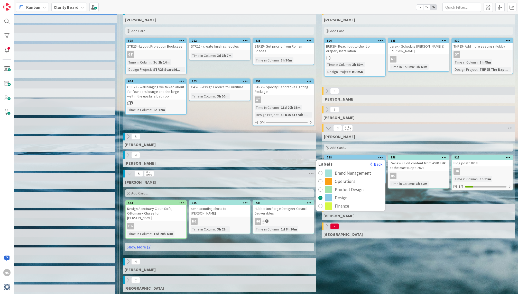
click at [401, 194] on div "[PERSON_NAME] Add Card... 825 Blog post 10/18 HG Time in [GEOGRAPHIC_DATA] : 3h…" at bounding box center [418, 166] width 193 height 69
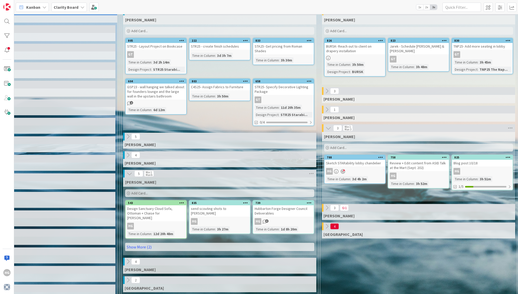
click at [364, 162] on div "Sketch STARability lobby chandelier" at bounding box center [354, 162] width 61 height 7
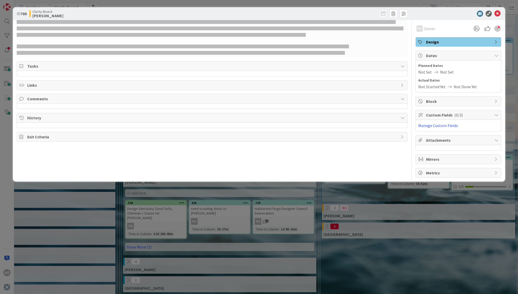
click at [364, 162] on div "HG Owner Design Tasks Links Comments History Exit Criteria" at bounding box center [212, 98] width 390 height 157
click at [445, 113] on span "Custom Fields ( 0/3 )" at bounding box center [459, 115] width 66 height 6
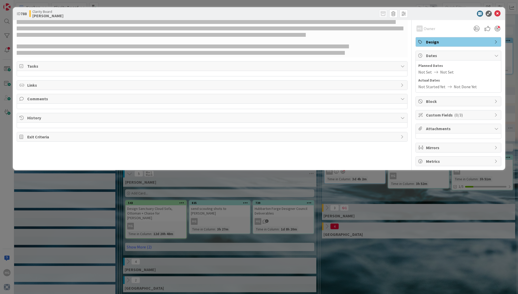
click at [445, 113] on span "Custom Fields ( 0/3 )" at bounding box center [459, 115] width 66 height 6
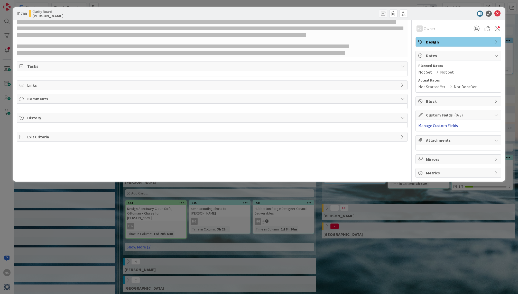
click at [445, 127] on link "Manage Custom Fields" at bounding box center [438, 125] width 40 height 5
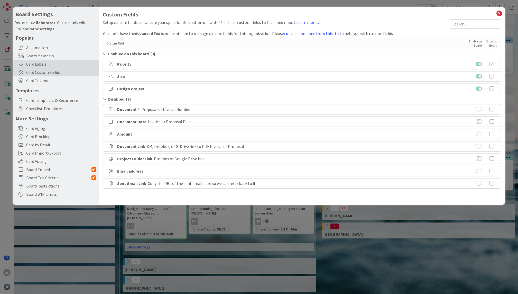
click at [53, 61] on div "Card Labels" at bounding box center [56, 64] width 86 height 8
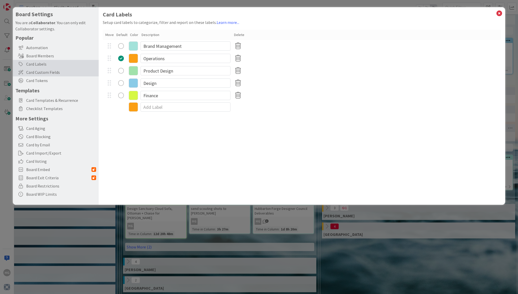
click at [43, 72] on span "Card Custom Fields" at bounding box center [61, 72] width 70 height 6
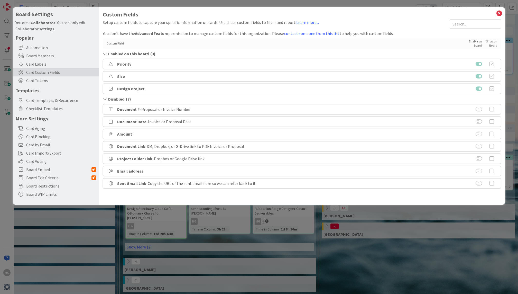
click at [139, 86] on div "Design Project" at bounding box center [130, 89] width 27 height 6
click at [143, 87] on div "Design Project" at bounding box center [302, 88] width 398 height 10
click at [472, 91] on div "Design Project" at bounding box center [302, 88] width 398 height 10
click at [501, 15] on icon at bounding box center [499, 13] width 7 height 7
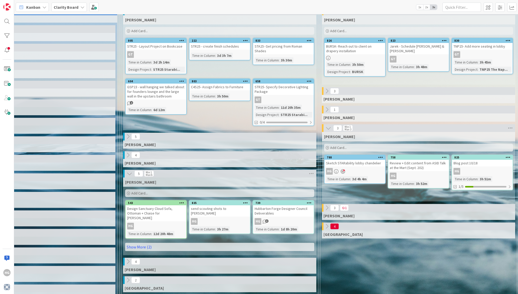
click at [348, 161] on div "Sketch STARability lobby chandelier" at bounding box center [354, 162] width 61 height 7
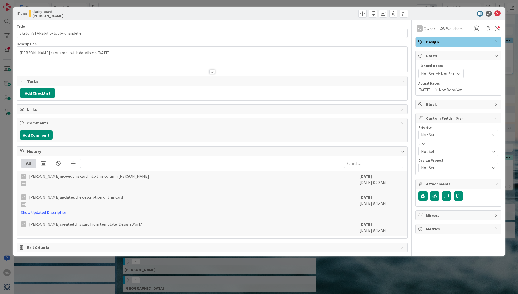
click at [436, 165] on span "Not Set" at bounding box center [454, 167] width 66 height 7
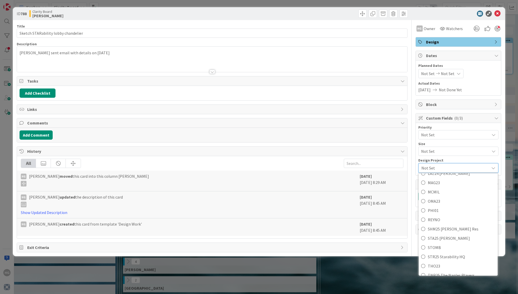
scroll to position [201, 0]
click at [447, 240] on span "STR25 Starability HQ" at bounding box center [461, 243] width 67 height 8
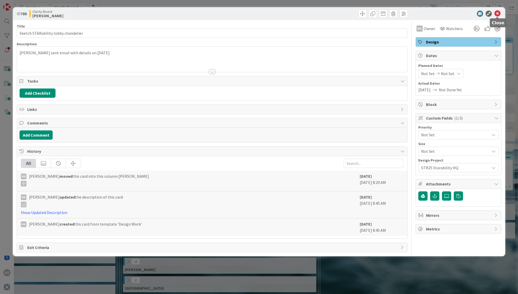
click at [499, 13] on icon at bounding box center [497, 14] width 6 height 6
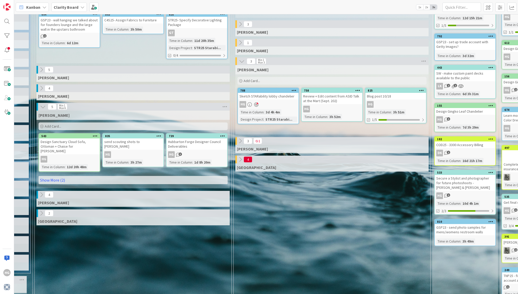
scroll to position [98, 312]
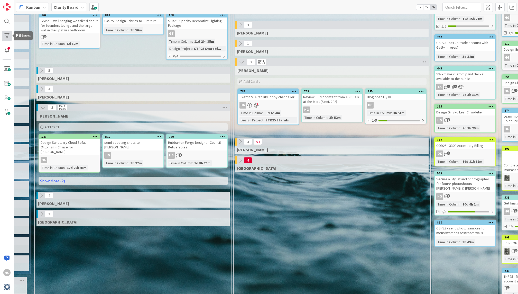
click at [5, 40] on div at bounding box center [7, 36] width 10 height 10
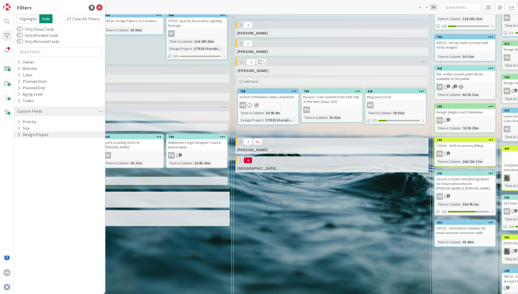
click at [31, 133] on button "Design Project" at bounding box center [33, 134] width 32 height 6
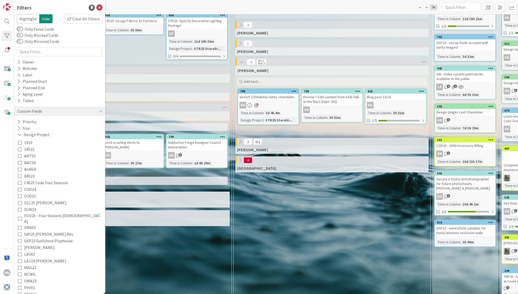
scroll to position [64, 0]
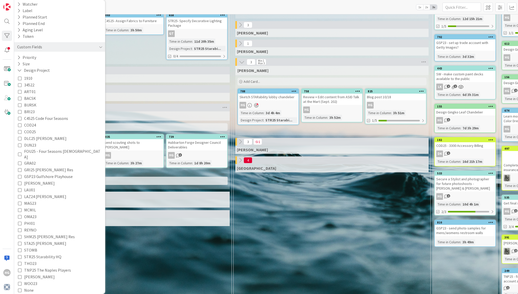
click at [20, 254] on icon at bounding box center [20, 256] width 4 height 4
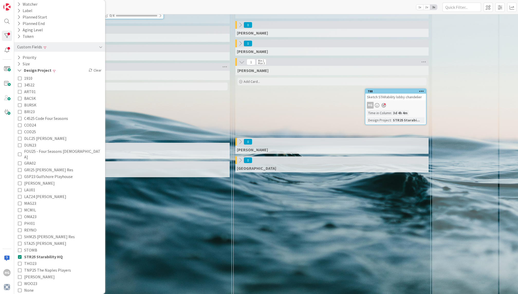
click at [20, 254] on icon at bounding box center [20, 256] width 4 height 4
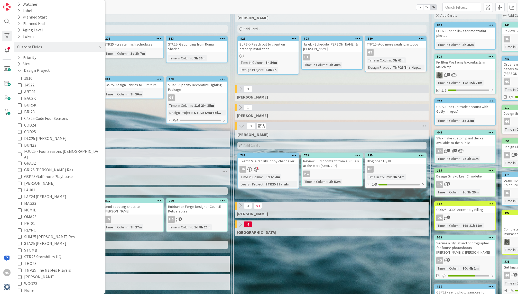
scroll to position [0, 312]
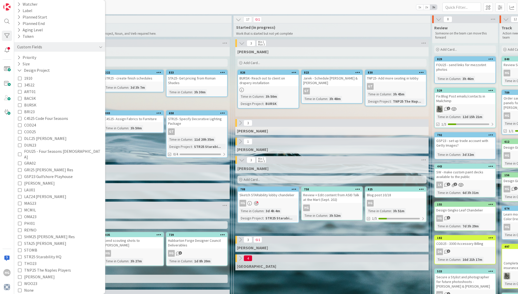
click at [310, 114] on div "[PERSON_NAME] Add Card... 830 TNP25- Add more seating in lobby GT Time in Colum…" at bounding box center [331, 81] width 193 height 69
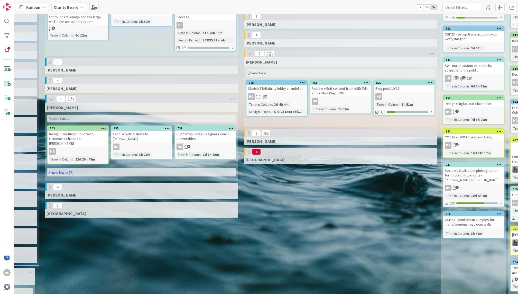
scroll to position [106, 266]
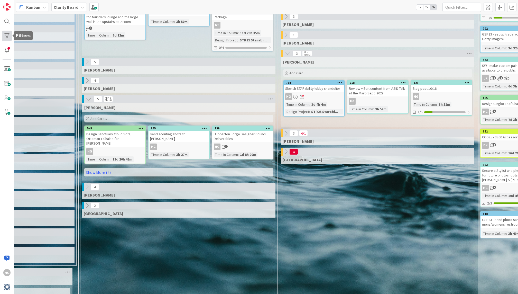
click at [11, 36] on div at bounding box center [7, 36] width 10 height 10
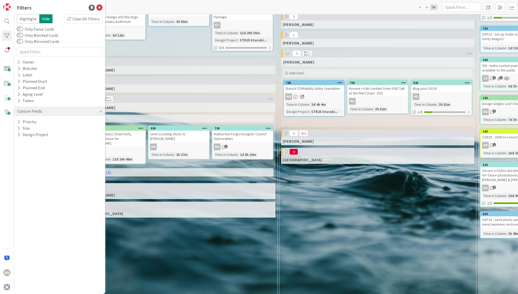
click at [27, 19] on span "Highlight" at bounding box center [28, 18] width 23 height 9
click at [44, 20] on span "Hide" at bounding box center [45, 18] width 13 height 9
click at [20, 22] on span "Highlight" at bounding box center [28, 18] width 23 height 9
click at [20, 29] on button "Only Focus Cards" at bounding box center [20, 28] width 6 height 5
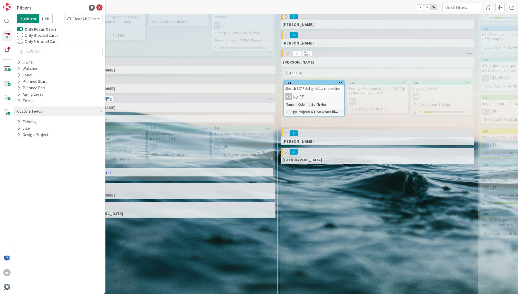
click at [20, 29] on button "Only Focus Cards" at bounding box center [20, 28] width 6 height 5
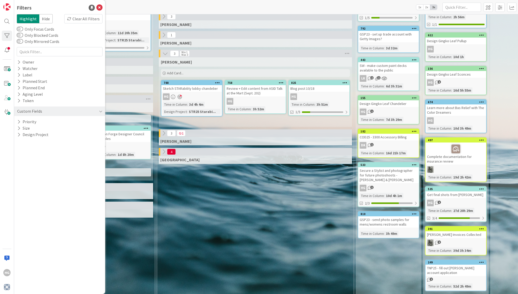
scroll to position [106, 387]
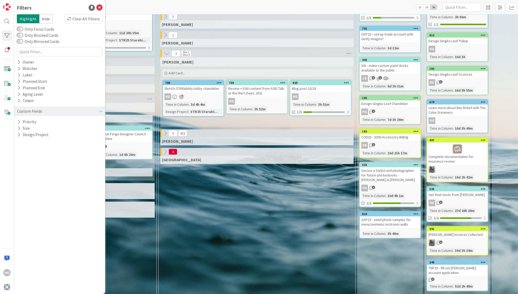
click at [46, 22] on span "Hide" at bounding box center [45, 18] width 13 height 9
click at [100, 9] on icon at bounding box center [99, 8] width 6 height 6
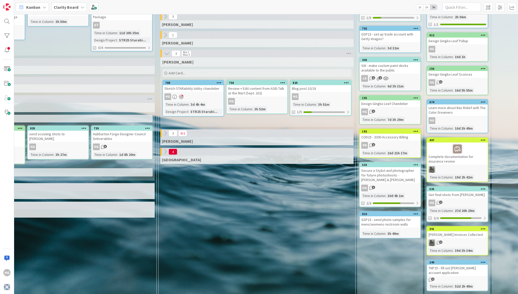
click at [181, 95] on icon at bounding box center [181, 96] width 4 height 5
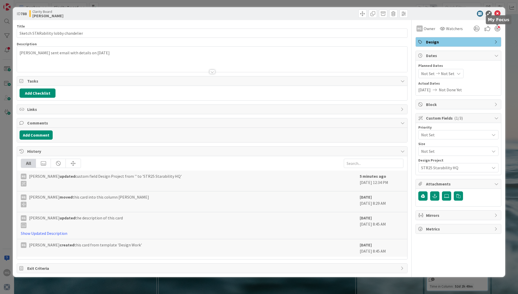
click at [496, 30] on div at bounding box center [497, 29] width 6 height 6
click at [498, 27] on div at bounding box center [497, 29] width 6 height 6
click at [498, 28] on div at bounding box center [497, 29] width 6 height 6
click at [451, 131] on span "Not Set" at bounding box center [454, 134] width 66 height 7
click at [450, 133] on span "Not Set" at bounding box center [453, 134] width 65 height 7
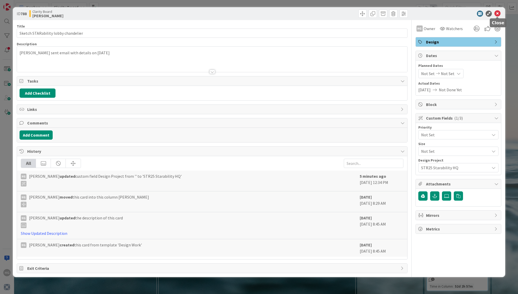
click at [498, 16] on icon at bounding box center [497, 14] width 6 height 6
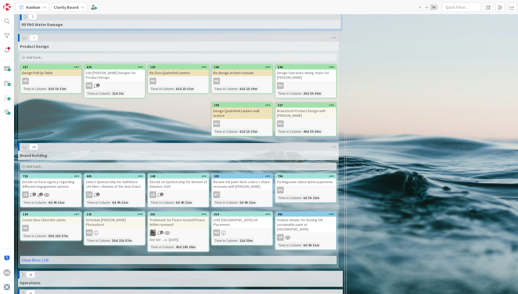
click at [25, 38] on icon at bounding box center [25, 38] width 6 height 6
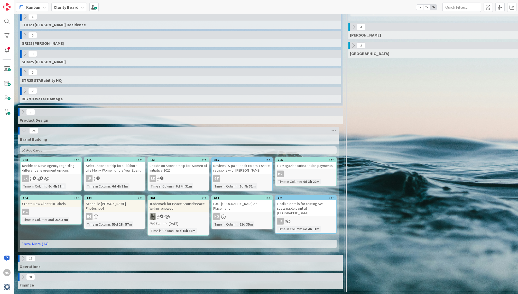
click at [24, 132] on icon at bounding box center [25, 131] width 6 height 6
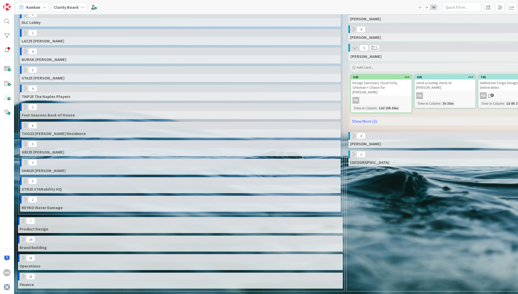
scroll to position [157, 0]
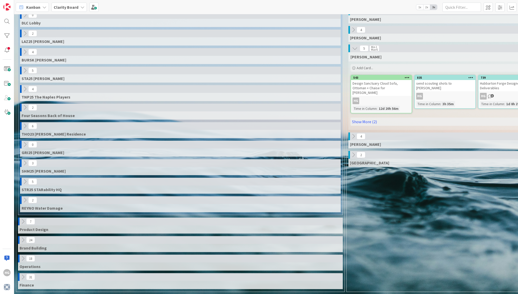
click at [25, 256] on icon at bounding box center [23, 258] width 6 height 6
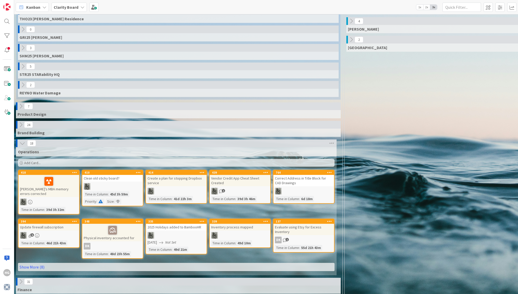
scroll to position [272, 0]
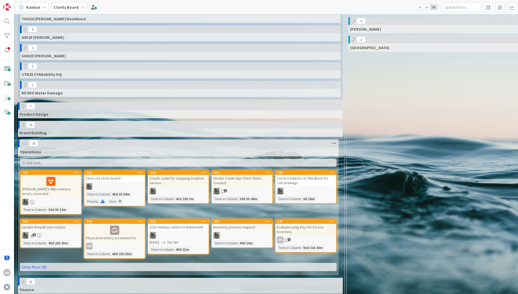
click at [330, 143] on icon at bounding box center [333, 143] width 7 height 8
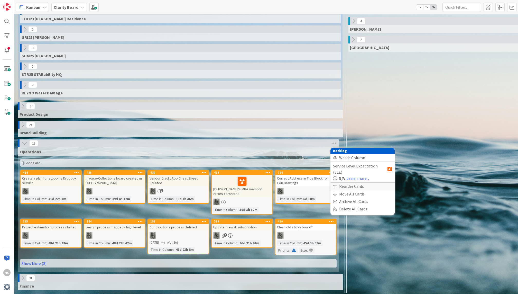
scroll to position [268, 0]
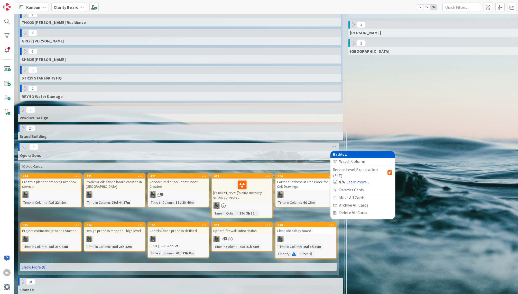
click at [403, 127] on div "6 Min 1 Max 6 [PERSON_NAME] Add Card... 833 STA25- Get pricing from Roman Shade…" at bounding box center [444, 33] width 195 height 525
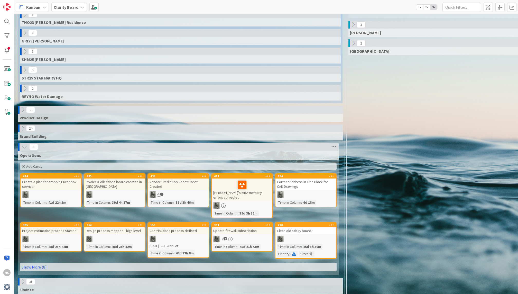
scroll to position [266, 0]
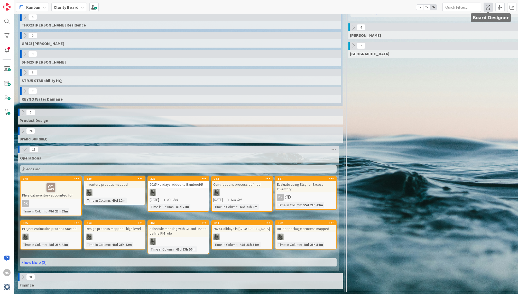
click at [489, 6] on span at bounding box center [487, 7] width 9 height 9
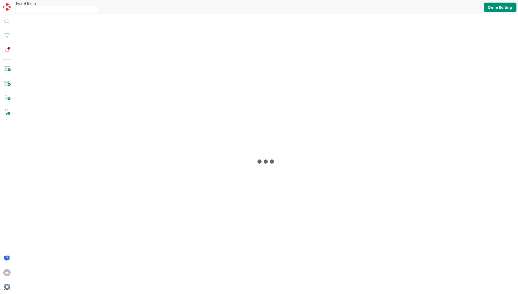
type input "Clarity Board"
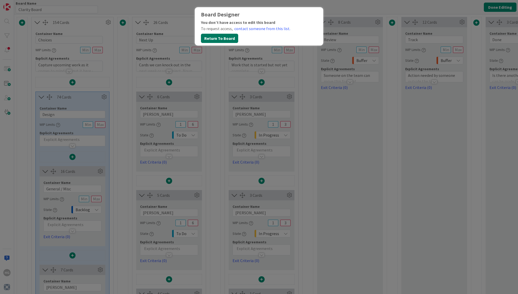
click at [221, 40] on button "Return To Board" at bounding box center [219, 38] width 37 height 9
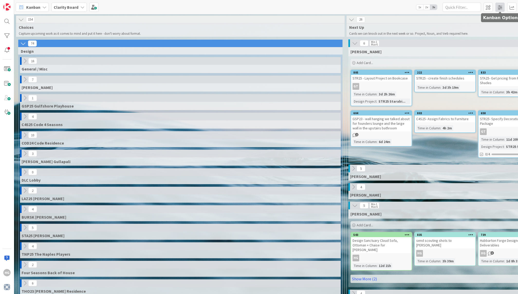
click at [502, 8] on span at bounding box center [499, 7] width 9 height 9
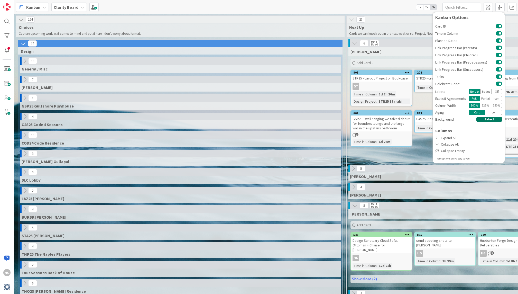
click at [488, 118] on button "Select" at bounding box center [489, 119] width 26 height 5
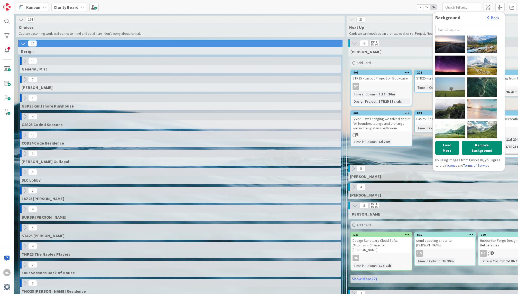
scroll to position [222, 0]
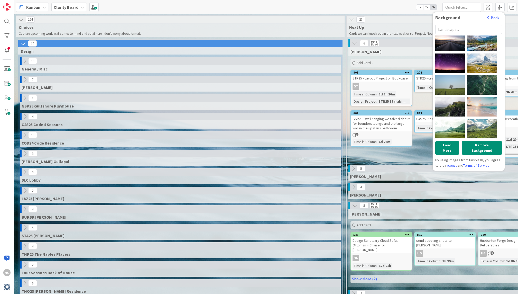
click at [481, 29] on input "text" at bounding box center [468, 29] width 67 height 9
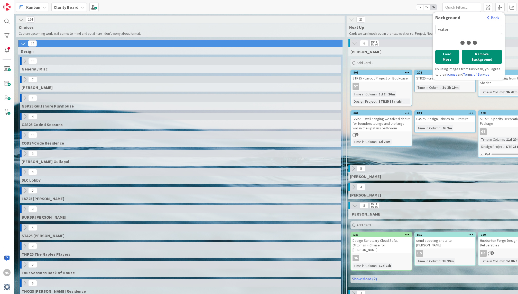
scroll to position [0, 0]
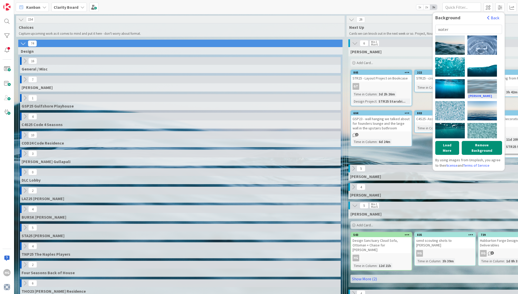
click at [483, 84] on div "[PERSON_NAME]" at bounding box center [482, 88] width 30 height 19
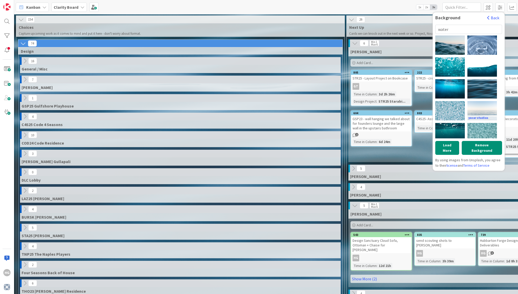
click at [475, 114] on div "yucar studios" at bounding box center [482, 110] width 30 height 19
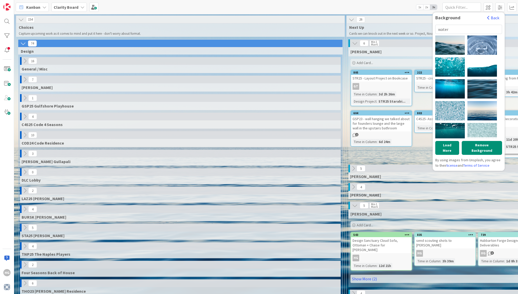
click at [477, 126] on div "[PERSON_NAME]" at bounding box center [482, 132] width 30 height 19
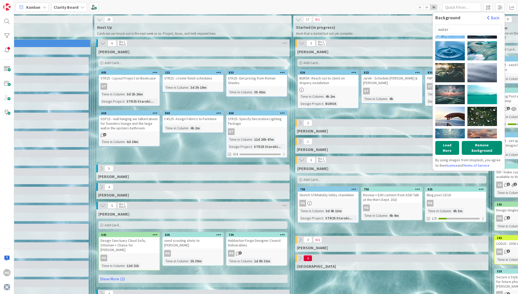
scroll to position [145, 0]
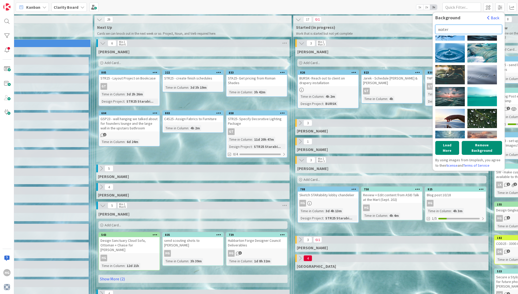
click at [457, 27] on input "water" at bounding box center [468, 29] width 67 height 9
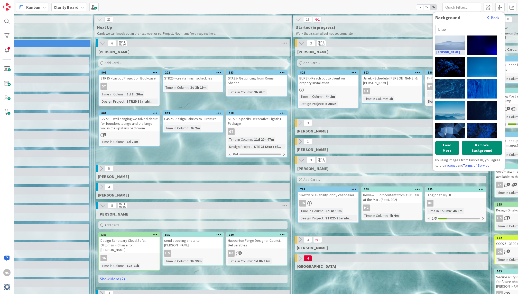
click at [453, 45] on div "[PERSON_NAME]" at bounding box center [450, 44] width 30 height 19
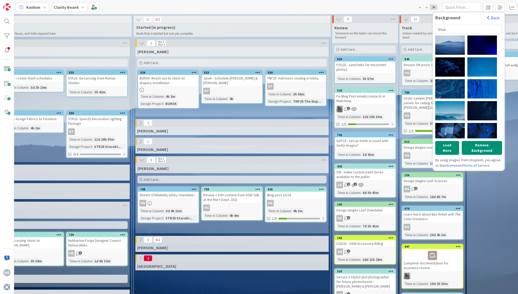
scroll to position [0, 411]
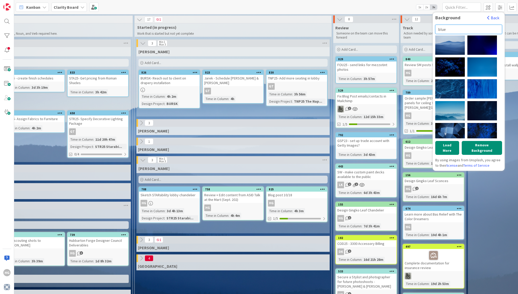
click at [451, 28] on input "blue" at bounding box center [468, 29] width 67 height 9
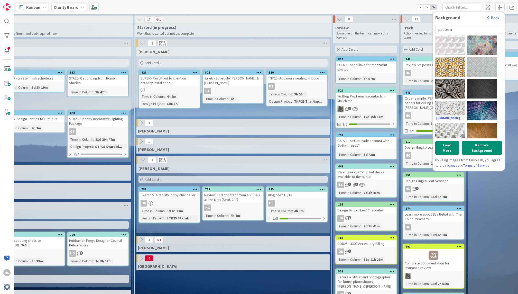
click at [459, 107] on div "[PERSON_NAME]" at bounding box center [450, 110] width 30 height 19
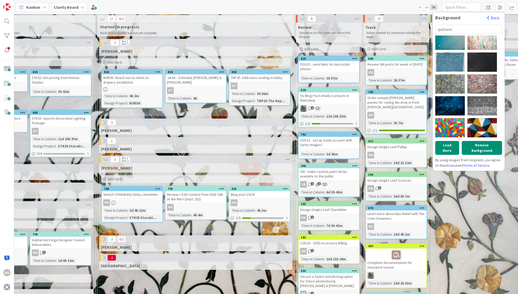
scroll to position [139, 0]
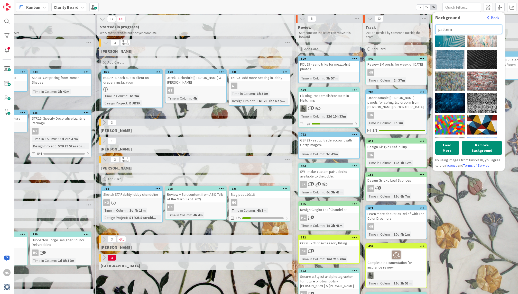
click at [438, 29] on input "pattern" at bounding box center [468, 29] width 67 height 9
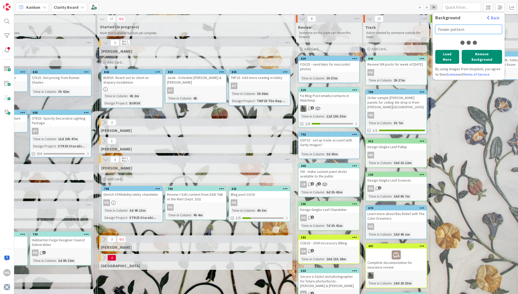
type input "flower pattern"
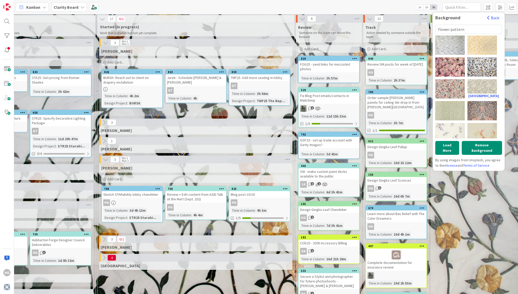
click at [481, 85] on div "[GEOGRAPHIC_DATA]" at bounding box center [482, 88] width 30 height 19
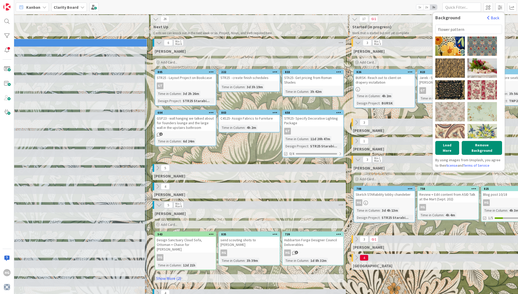
scroll to position [222, 0]
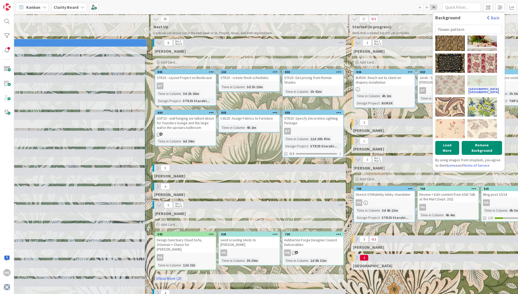
click at [486, 80] on div "[GEOGRAPHIC_DATA] [GEOGRAPHIC_DATA]" at bounding box center [482, 84] width 30 height 19
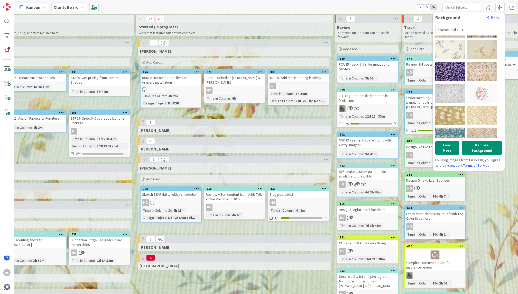
scroll to position [45, 0]
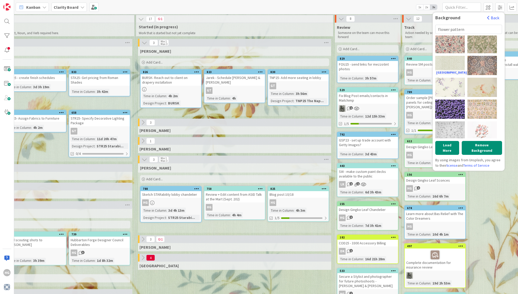
click at [453, 59] on div "[GEOGRAPHIC_DATA]" at bounding box center [450, 65] width 30 height 19
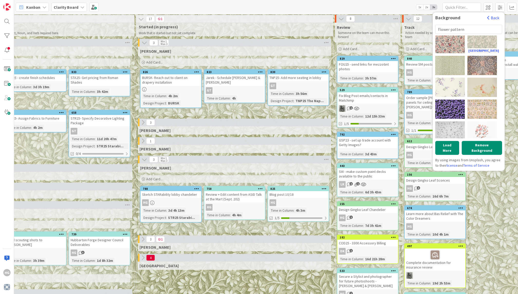
click at [478, 42] on div "[GEOGRAPHIC_DATA]" at bounding box center [482, 43] width 30 height 19
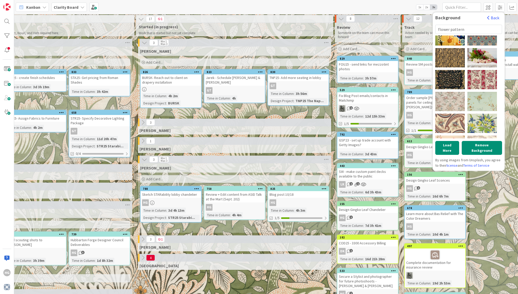
scroll to position [222, 0]
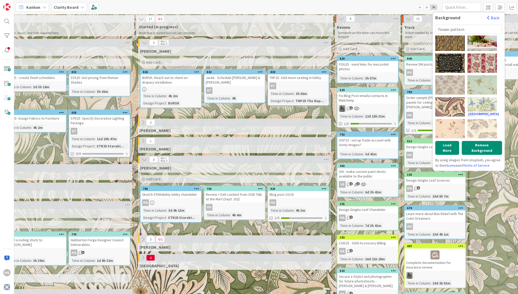
click at [479, 105] on div "[GEOGRAPHIC_DATA]" at bounding box center [482, 106] width 30 height 19
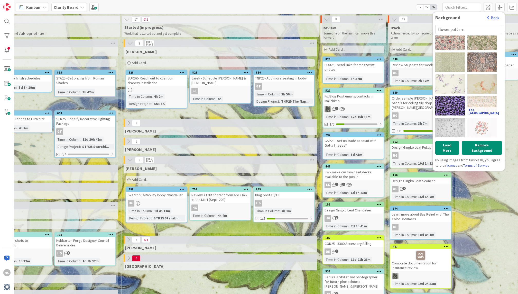
scroll to position [46, 0]
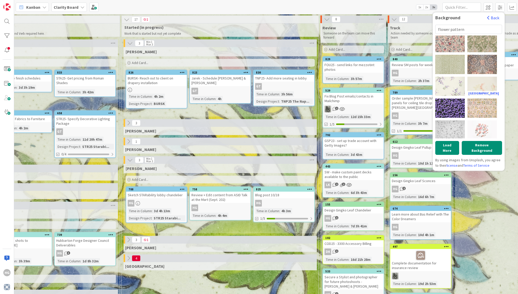
click at [486, 82] on div "[GEOGRAPHIC_DATA]" at bounding box center [482, 86] width 30 height 19
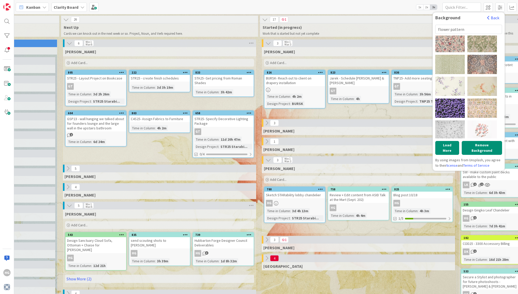
scroll to position [0, 283]
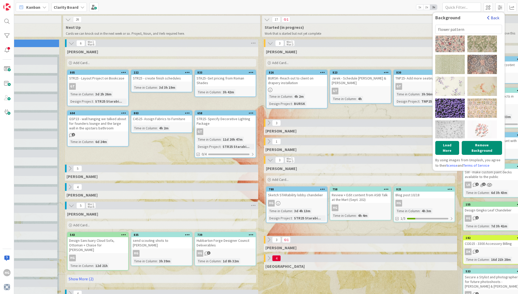
click at [496, 18] on button "Back" at bounding box center [493, 18] width 13 height 6
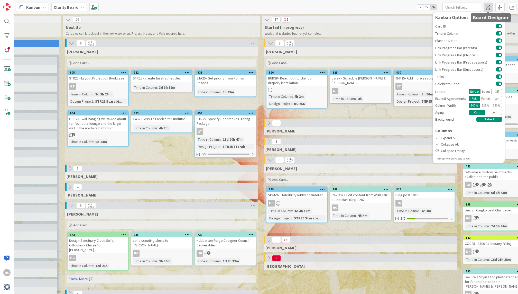
click at [492, 7] on span at bounding box center [487, 7] width 9 height 9
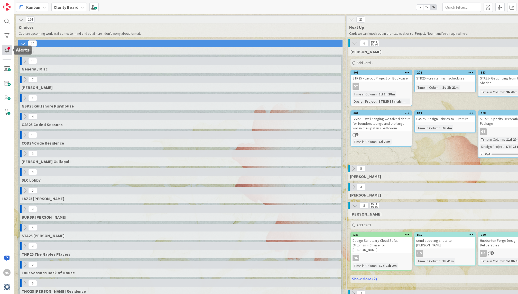
click at [5, 48] on div at bounding box center [7, 50] width 10 height 10
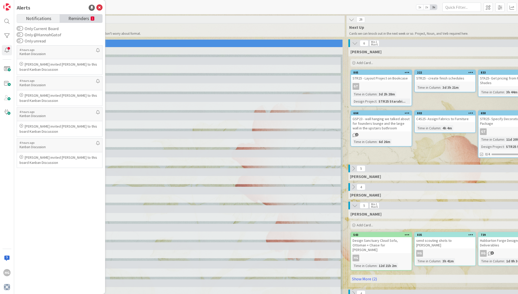
click at [89, 18] on span "Reminders" at bounding box center [78, 17] width 21 height 7
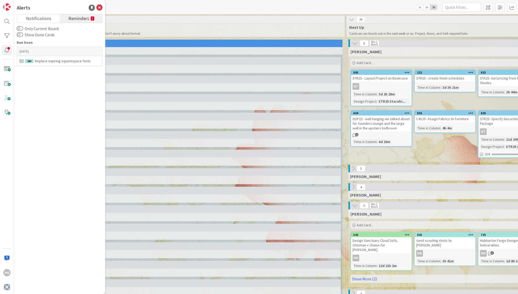
click at [77, 21] on span "Reminders" at bounding box center [78, 17] width 21 height 7
click at [74, 60] on div "Replace expiring squarespace fonts" at bounding box center [60, 61] width 80 height 5
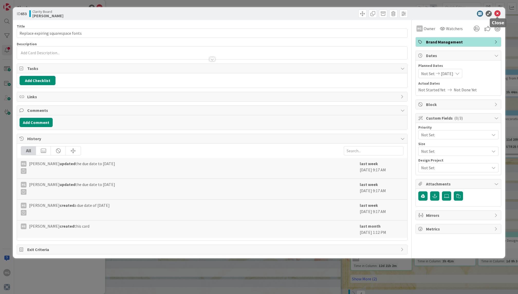
click at [499, 13] on icon at bounding box center [497, 14] width 6 height 6
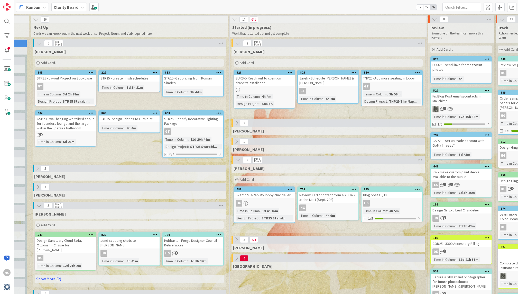
scroll to position [0, 397]
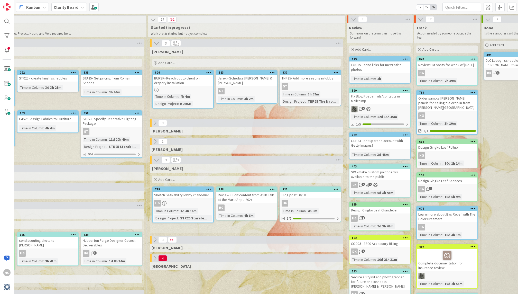
click at [198, 195] on div "Sketch STARability lobby chandelier" at bounding box center [183, 194] width 61 height 7
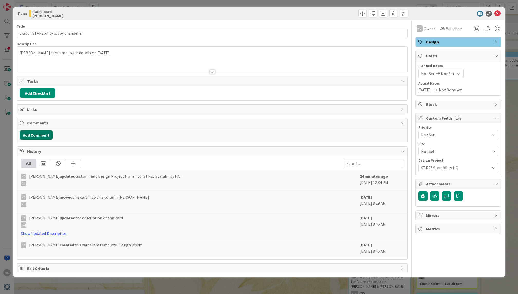
click at [46, 133] on button "Add Comment" at bounding box center [36, 134] width 33 height 9
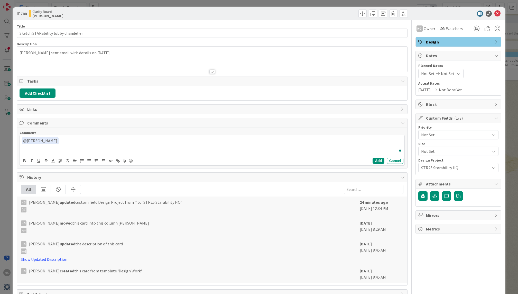
click at [52, 149] on div "﻿ @ [PERSON_NAME] ﻿ GT [PERSON_NAME]" at bounding box center [212, 145] width 384 height 21
click at [115, 147] on div "﻿ @ [PERSON_NAME] ﻿ @[PERSON_NAME] LK [PERSON_NAME] LT [PERSON_NAME]" at bounding box center [212, 145] width 384 height 21
click at [445, 135] on span "Not Set" at bounding box center [454, 134] width 66 height 7
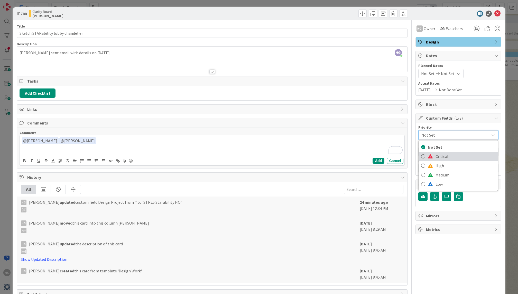
click at [443, 154] on span "Critical" at bounding box center [465, 156] width 60 height 8
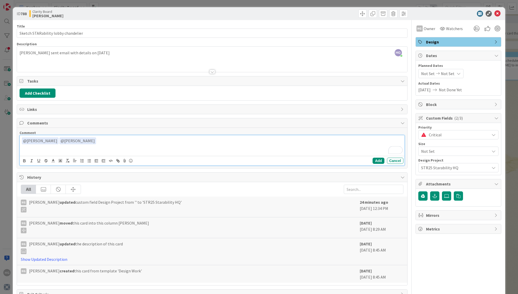
click at [117, 144] on div "﻿ @ [PERSON_NAME] ﻿ ﻿ @ [PERSON_NAME] ﻿" at bounding box center [212, 145] width 384 height 21
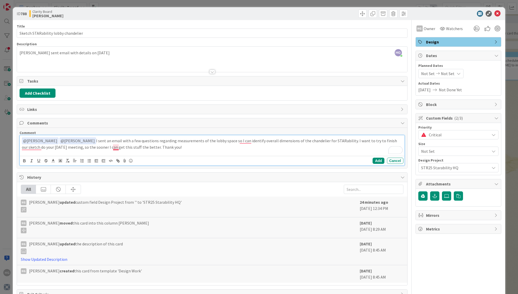
click at [113, 147] on p "﻿ @ [PERSON_NAME] ﻿ ﻿ @ [PERSON_NAME] ﻿ I sent an email with a few questions re…" at bounding box center [212, 143] width 380 height 13
click at [43, 147] on p "﻿ @ [PERSON_NAME] ﻿ ﻿ @ [PERSON_NAME] ﻿ I sent an email with a few questions re…" at bounding box center [212, 143] width 380 height 13
click at [35, 147] on p "﻿ @ [PERSON_NAME] ﻿ ﻿ @ [PERSON_NAME] ﻿ I sent an email with a few questions re…" at bounding box center [212, 143] width 380 height 13
click at [244, 141] on p "﻿ @ [PERSON_NAME] ﻿ ﻿ @ [PERSON_NAME] ﻿ I sent an email with a few questions re…" at bounding box center [212, 143] width 380 height 13
click at [381, 159] on button "Add" at bounding box center [378, 160] width 12 height 6
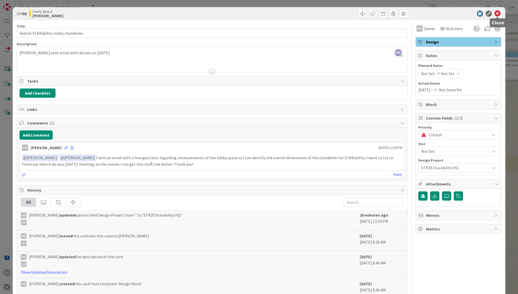
click at [499, 15] on icon at bounding box center [497, 14] width 6 height 6
